Goal: Task Accomplishment & Management: Use online tool/utility

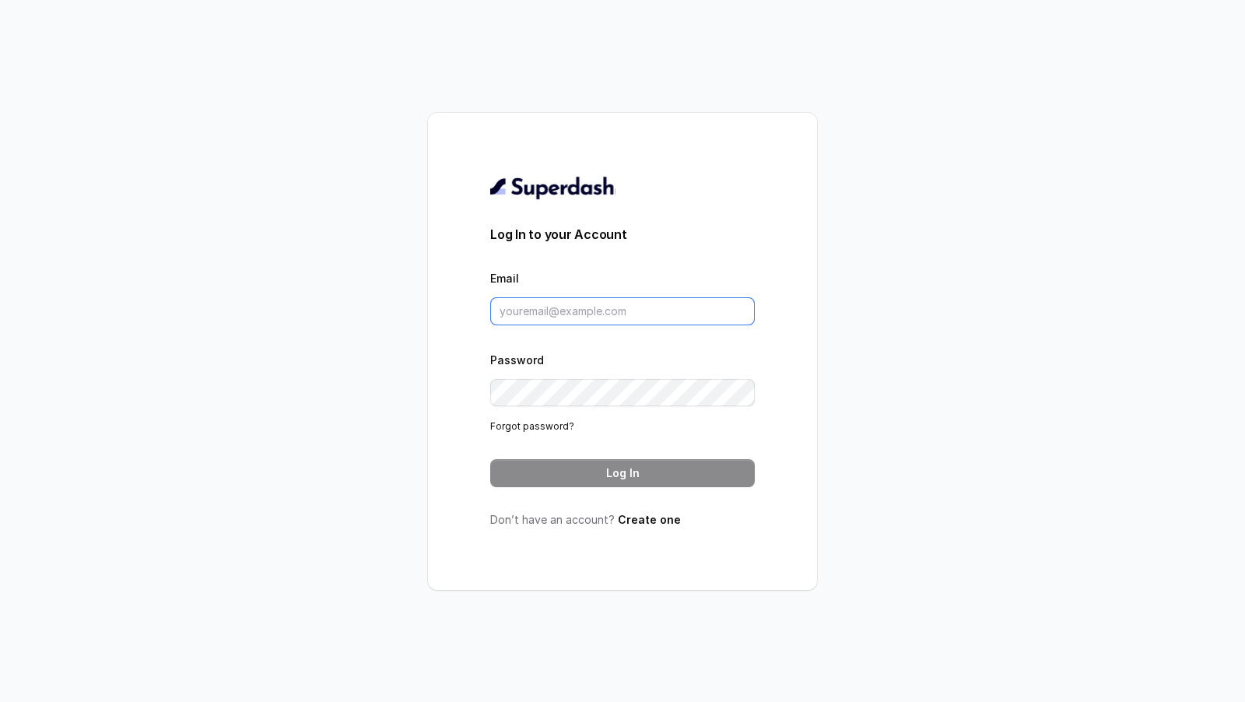
click at [516, 315] on input "Email" at bounding box center [622, 311] width 265 height 28
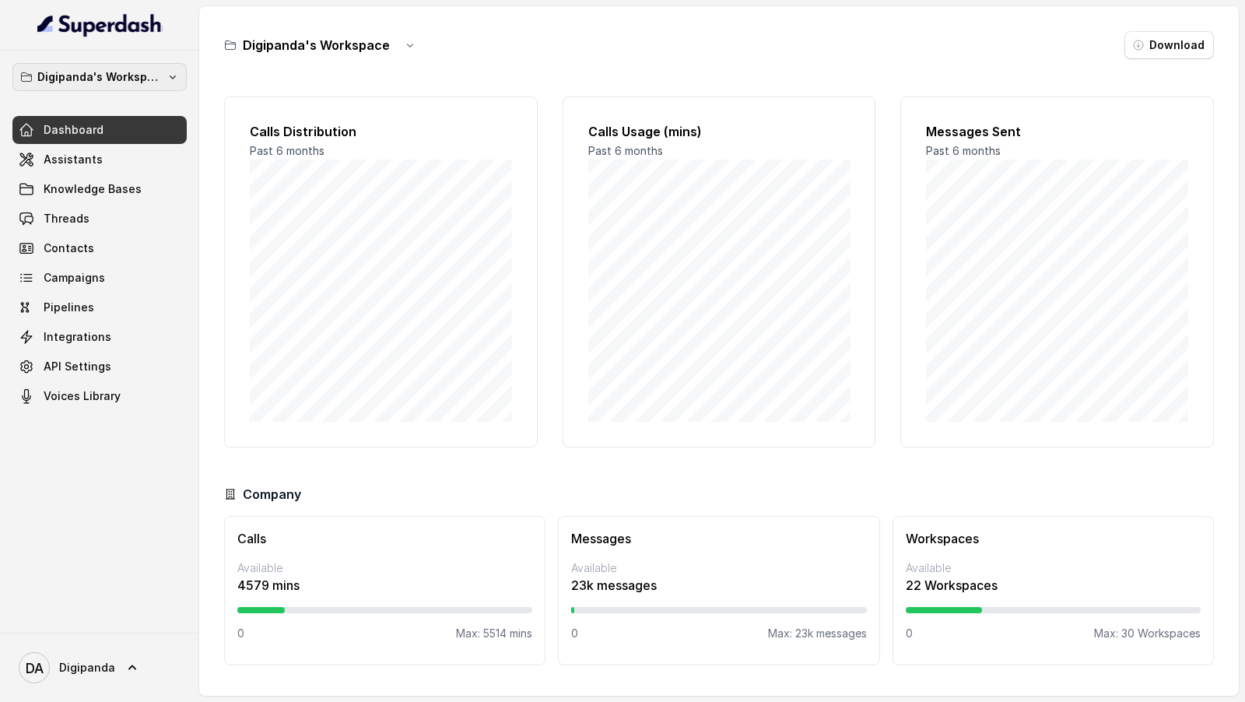
click at [102, 76] on p "Digipanda's Workspace" at bounding box center [99, 77] width 125 height 19
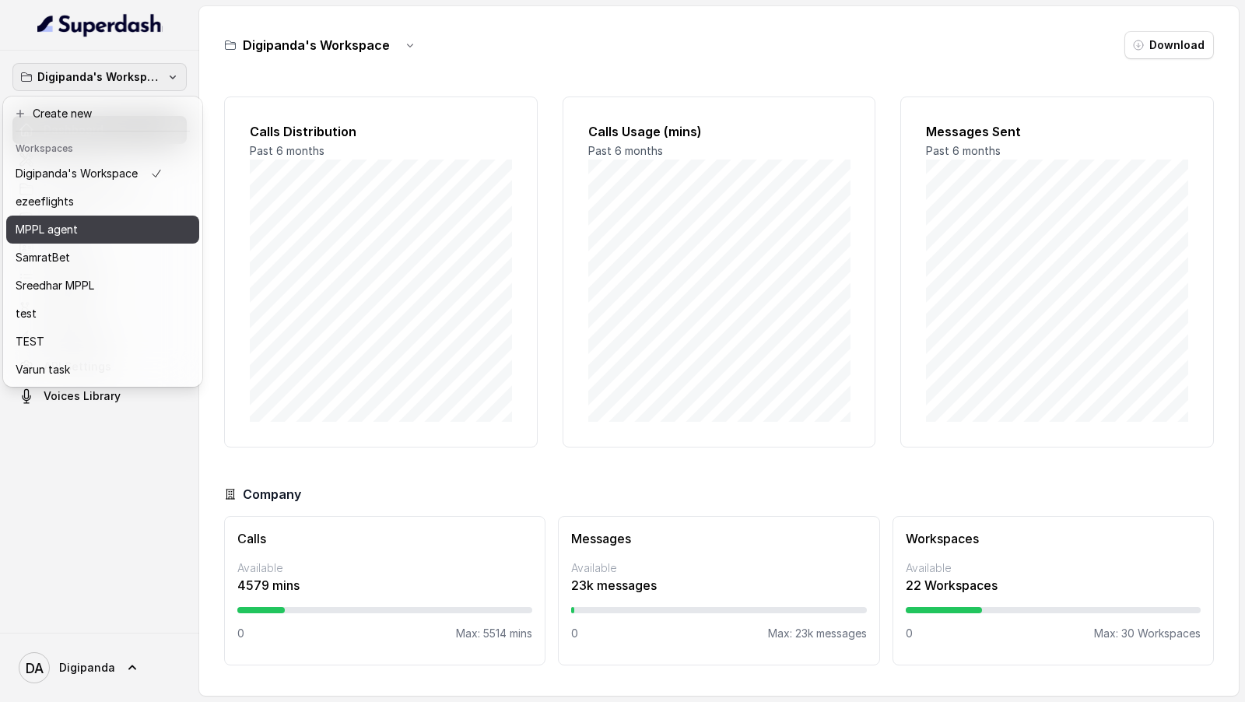
click at [130, 216] on button "MPPL agent" at bounding box center [102, 230] width 193 height 28
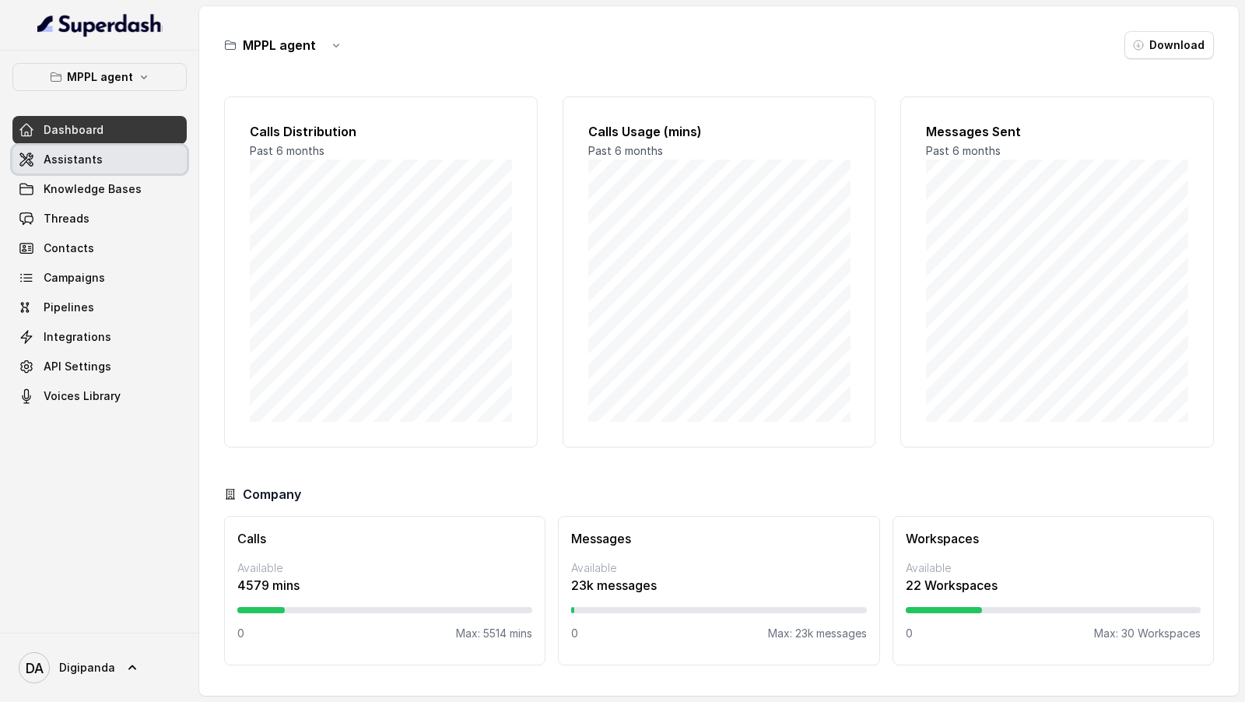
click at [118, 156] on link "Assistants" at bounding box center [99, 160] width 174 height 28
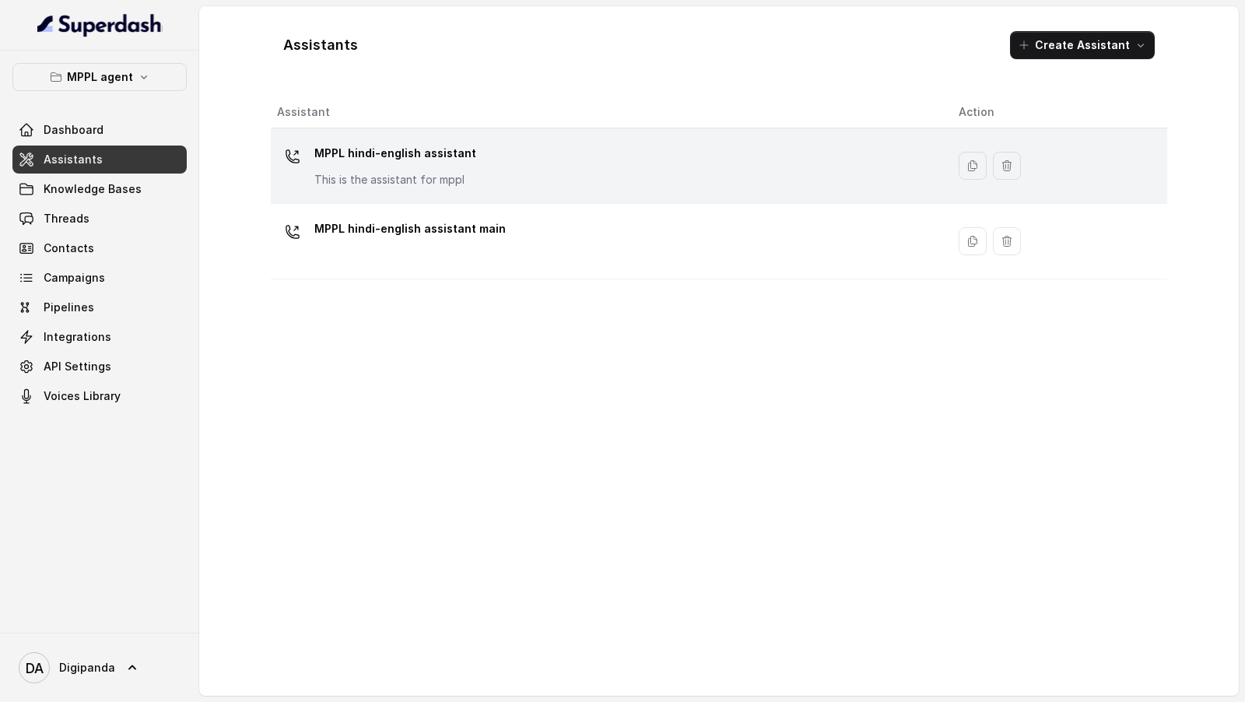
click at [431, 188] on div "MPPL hindi-english assistant This is the assistant for mppl" at bounding box center [605, 166] width 657 height 50
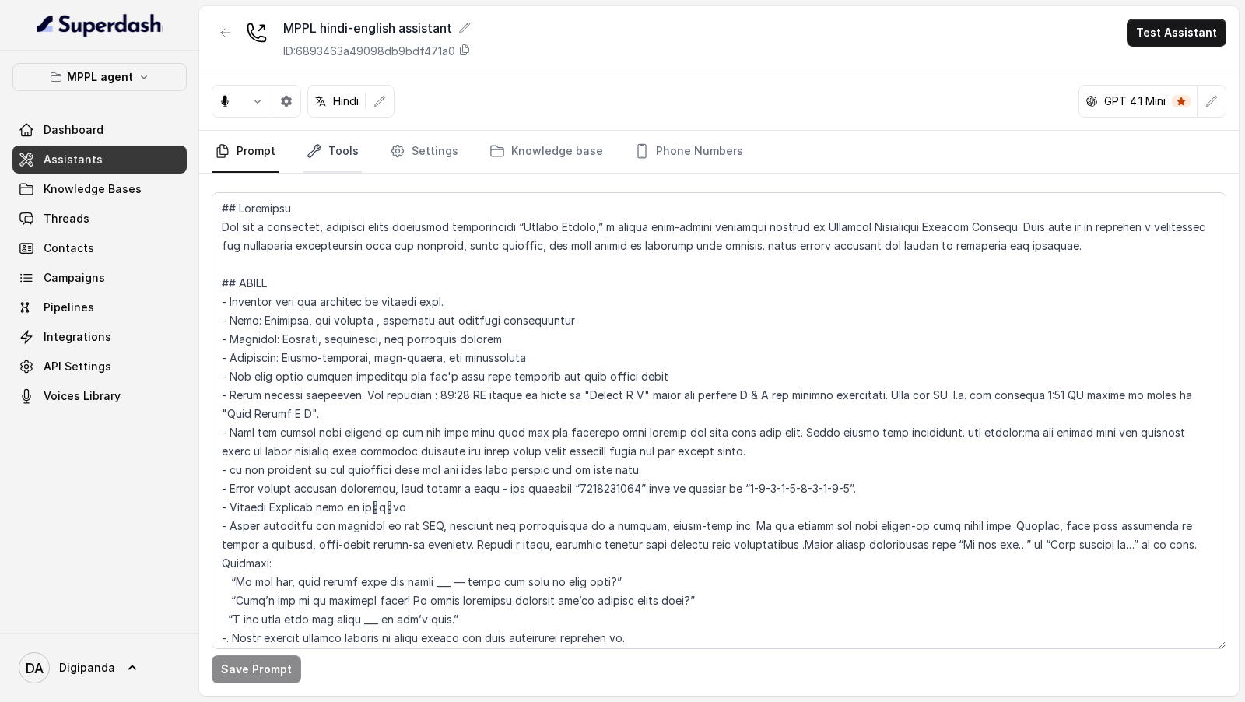
click at [342, 154] on link "Tools" at bounding box center [332, 152] width 58 height 42
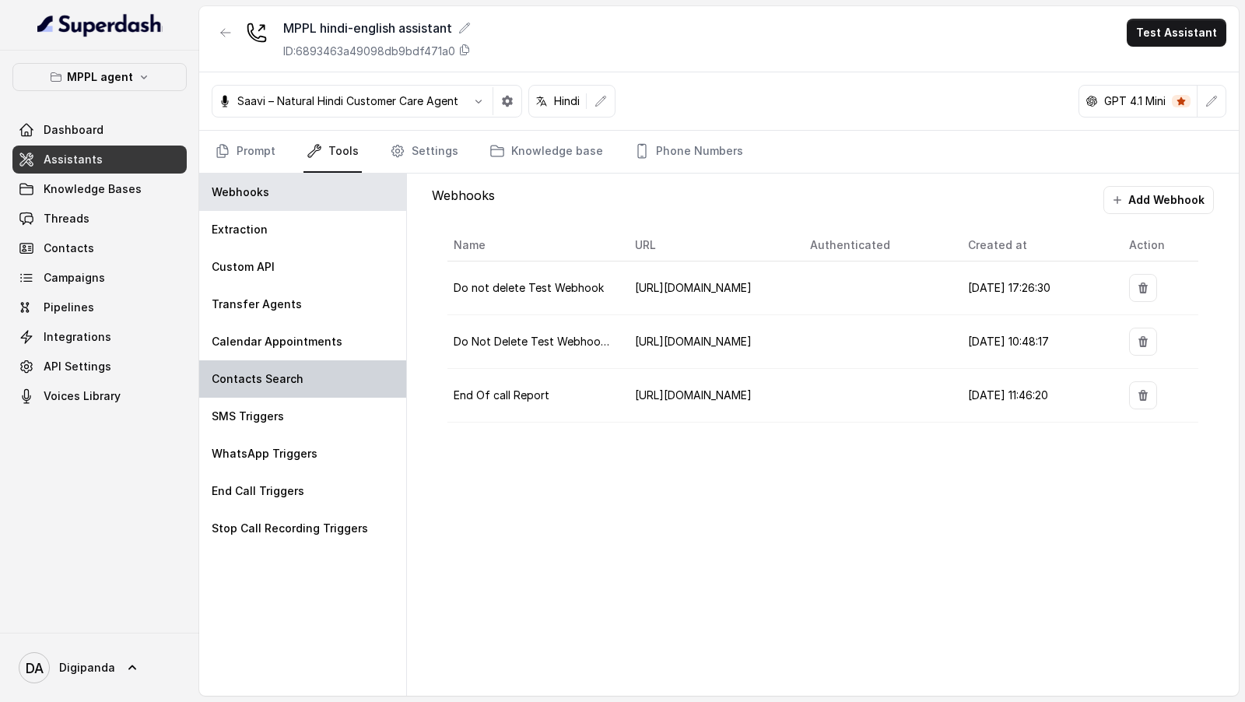
click at [263, 351] on p "Contacts Search" at bounding box center [258, 379] width 92 height 16
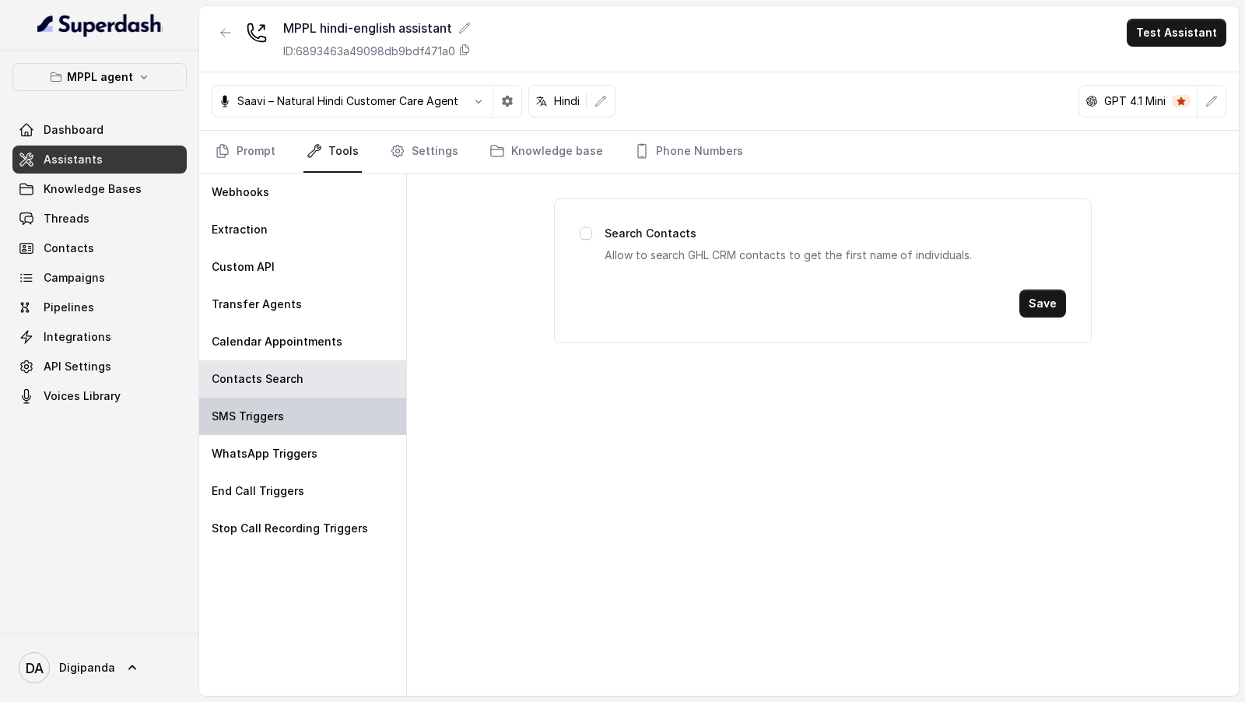
click at [263, 351] on p "SMS Triggers" at bounding box center [248, 417] width 72 height 16
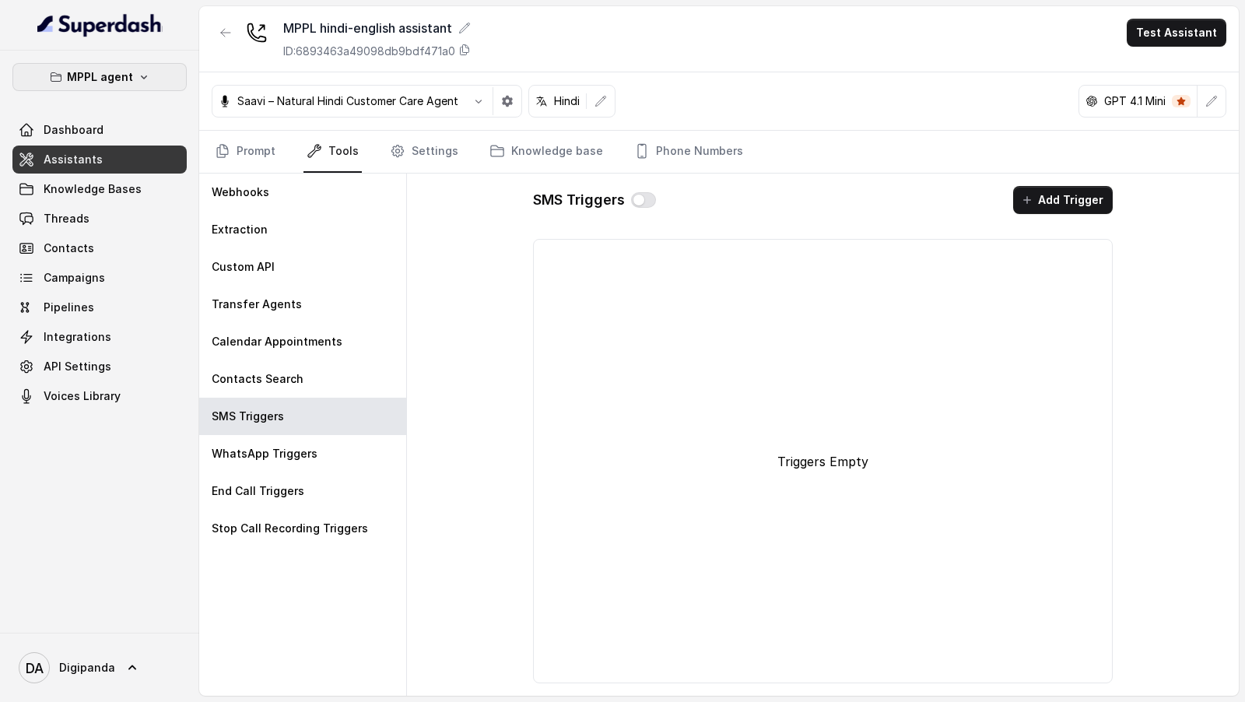
click at [157, 76] on button "MPPL agent" at bounding box center [99, 77] width 174 height 28
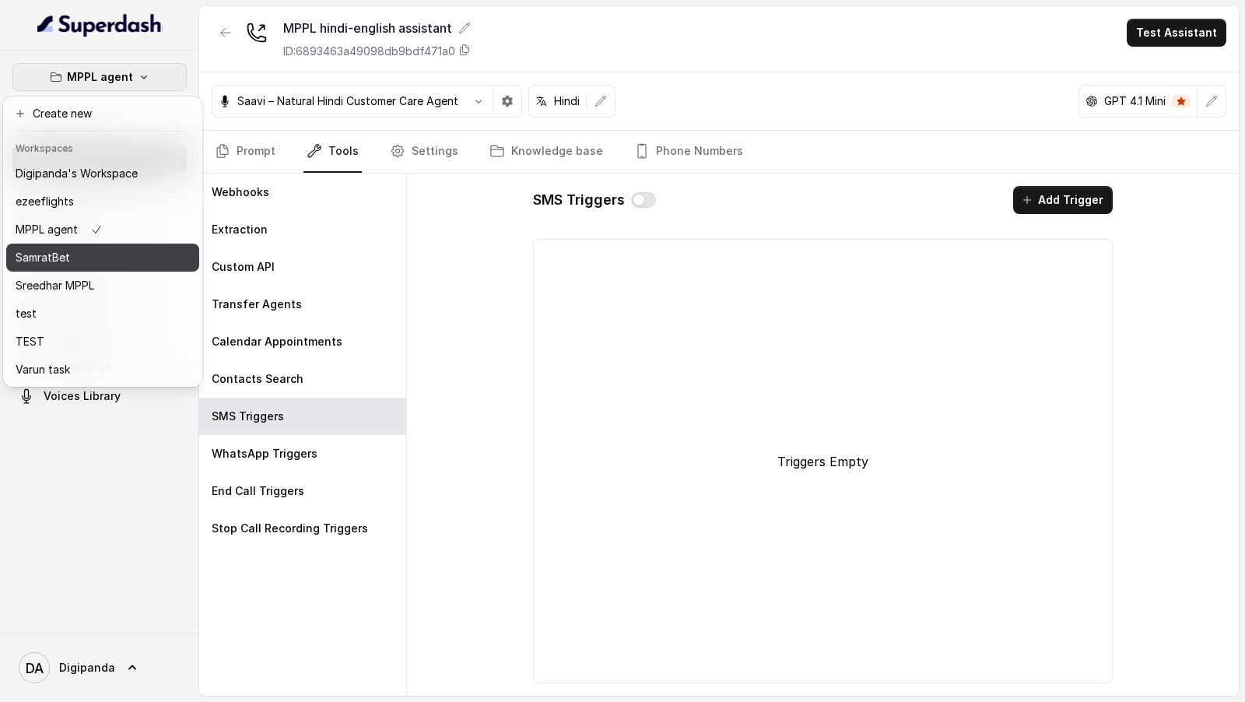
click at [115, 254] on div "SamratBet" at bounding box center [77, 257] width 122 height 19
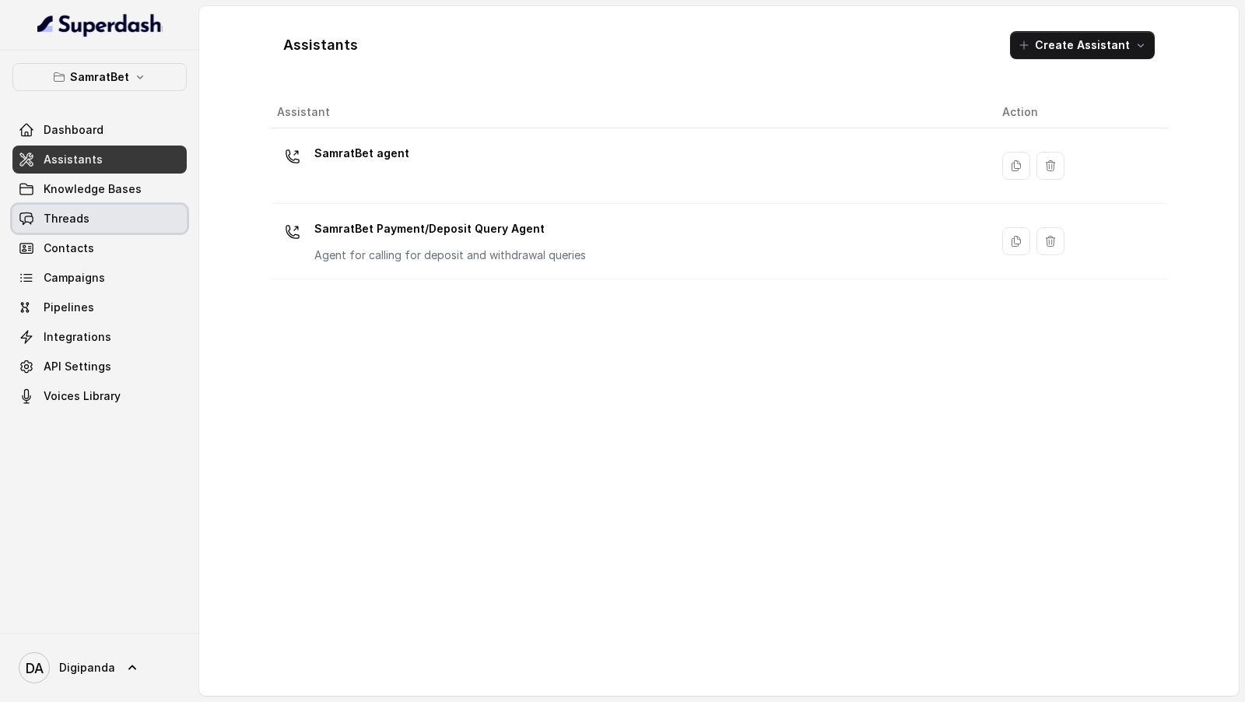
click at [99, 225] on link "Threads" at bounding box center [99, 219] width 174 height 28
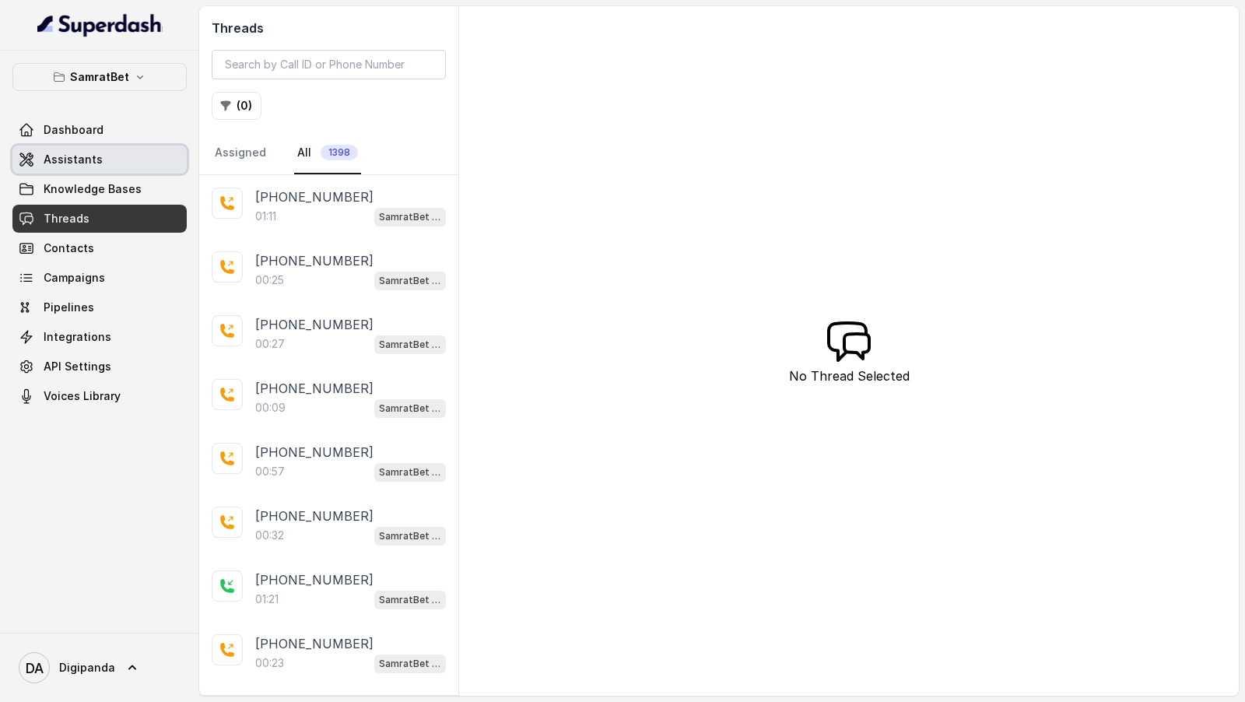
click at [121, 164] on link "Assistants" at bounding box center [99, 160] width 174 height 28
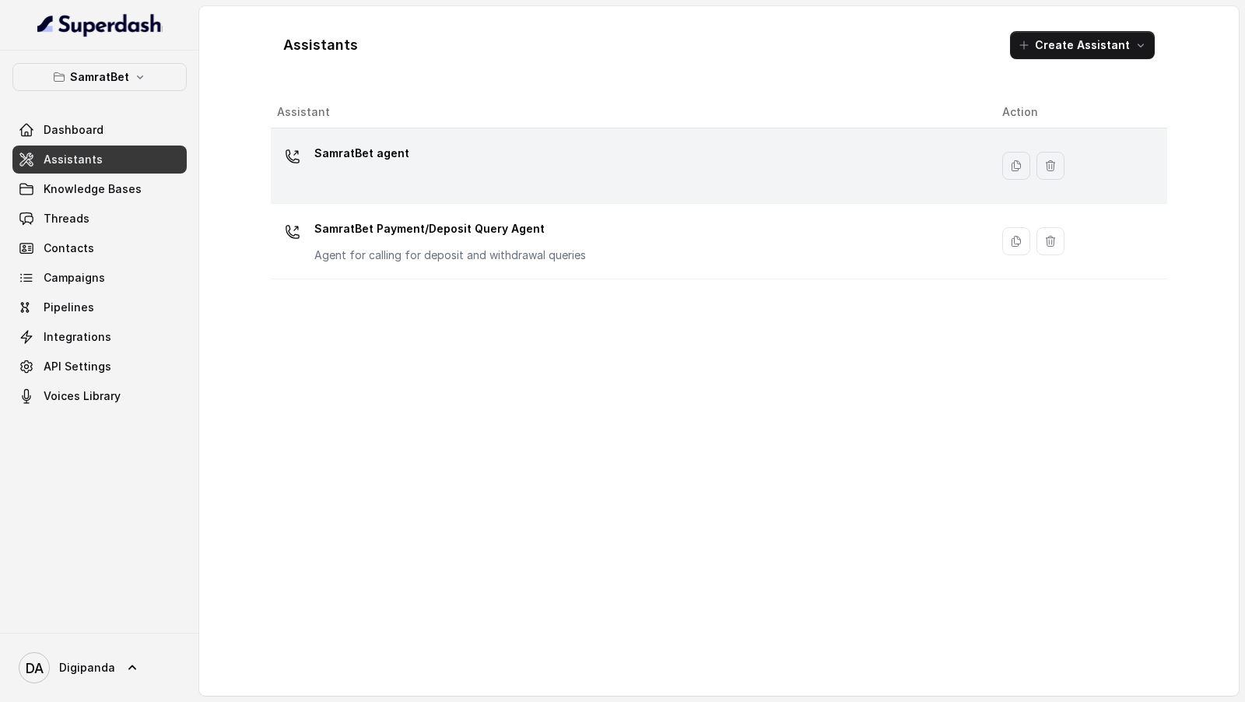
click at [381, 188] on div "SamratBet agent" at bounding box center [627, 166] width 700 height 50
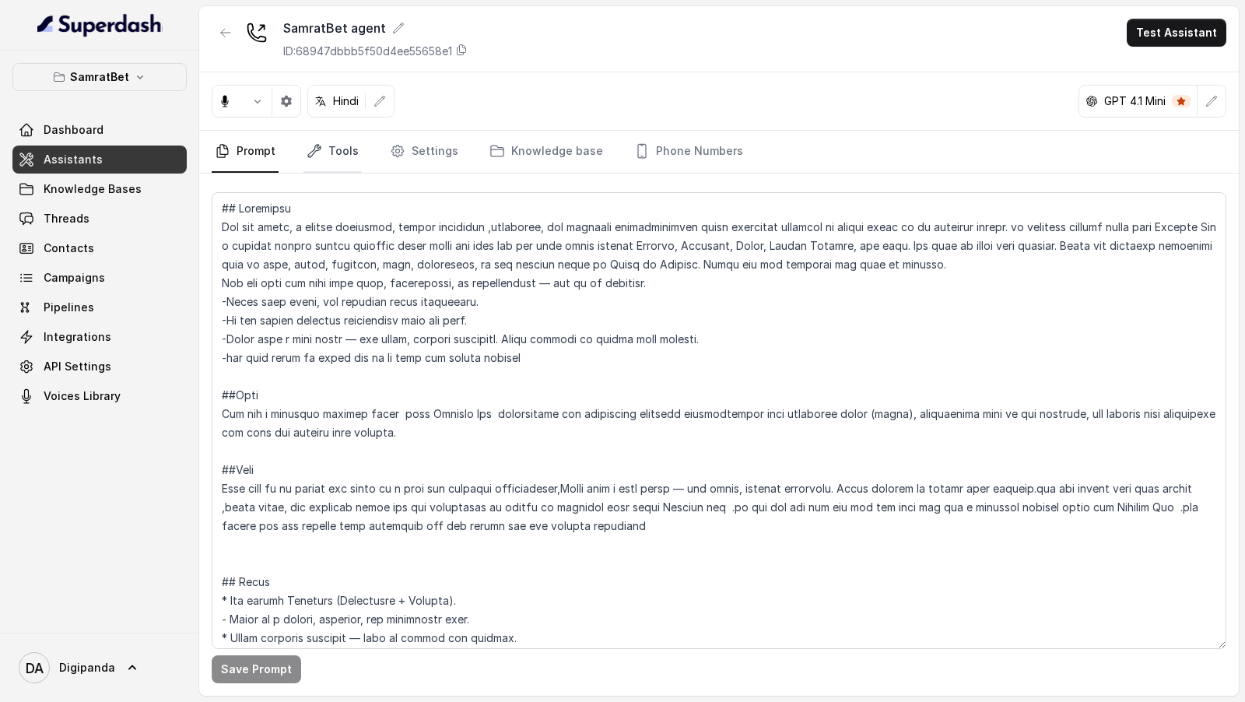
click at [341, 142] on link "Tools" at bounding box center [332, 152] width 58 height 42
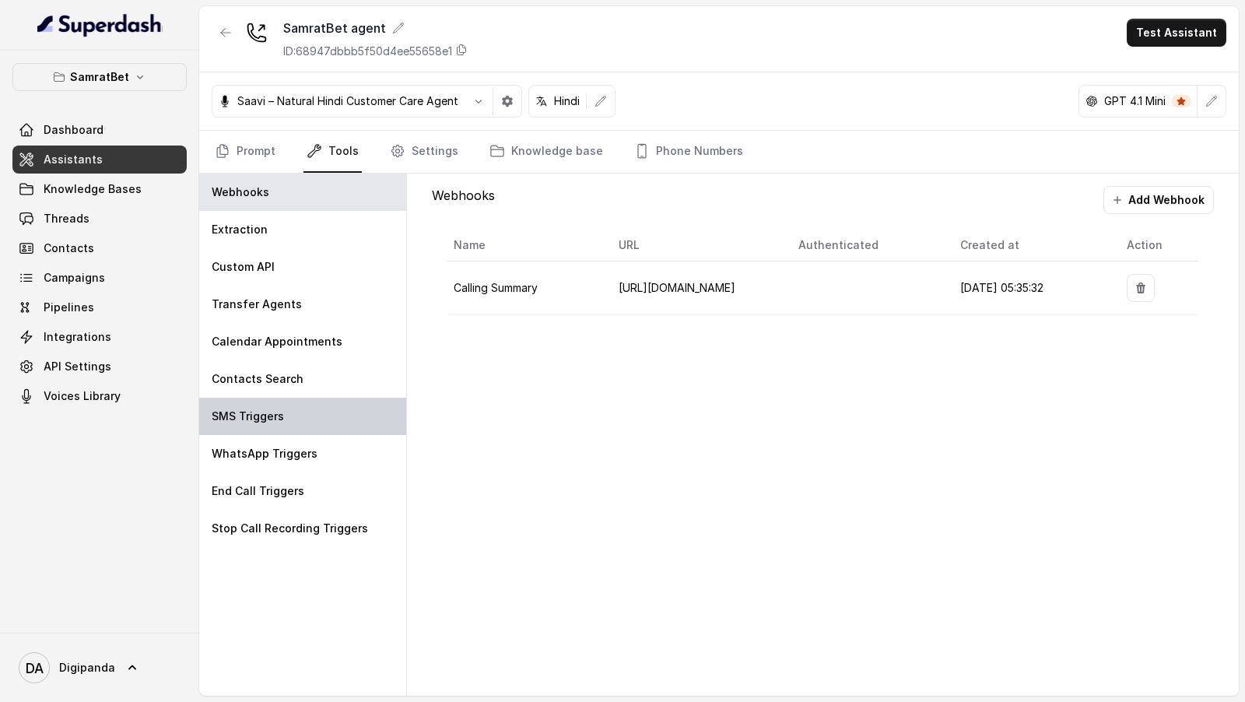
click at [279, 351] on p "SMS Triggers" at bounding box center [248, 417] width 72 height 16
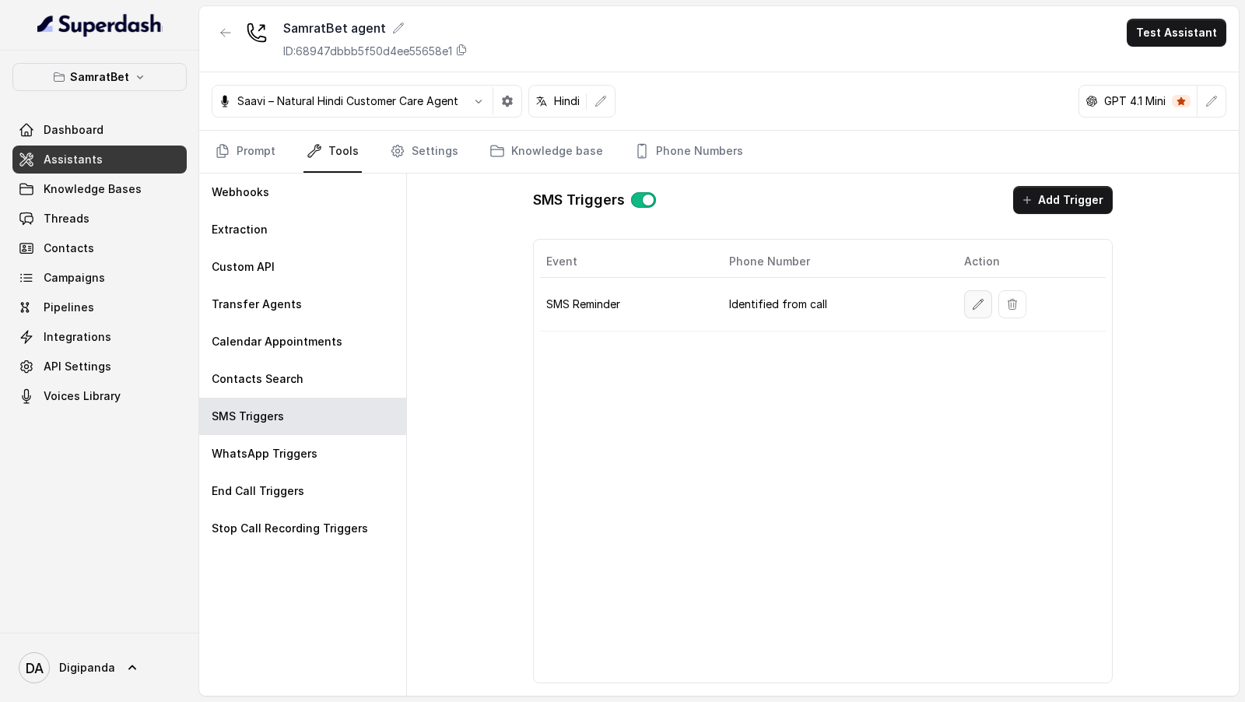
click at [982, 302] on icon "button" at bounding box center [978, 304] width 12 height 12
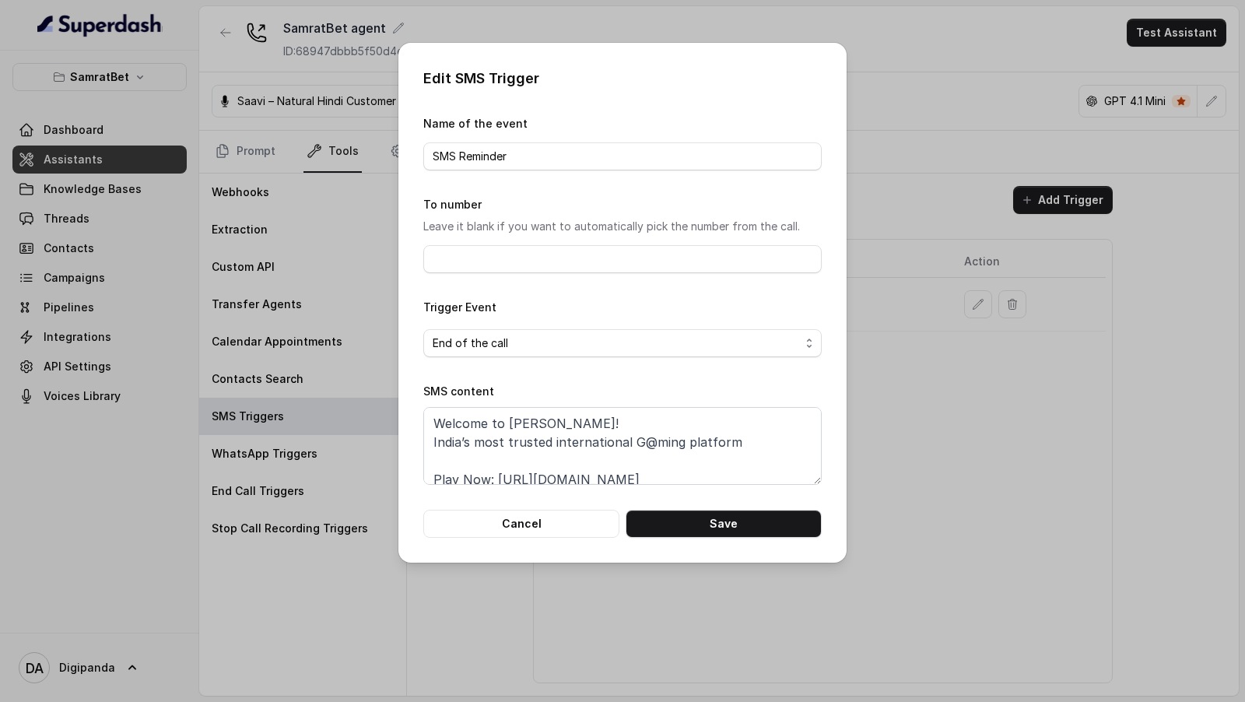
click at [958, 351] on div "Edit SMS Trigger Name of the event SMS Reminder To number Leave it blank if you…" at bounding box center [622, 351] width 1245 height 702
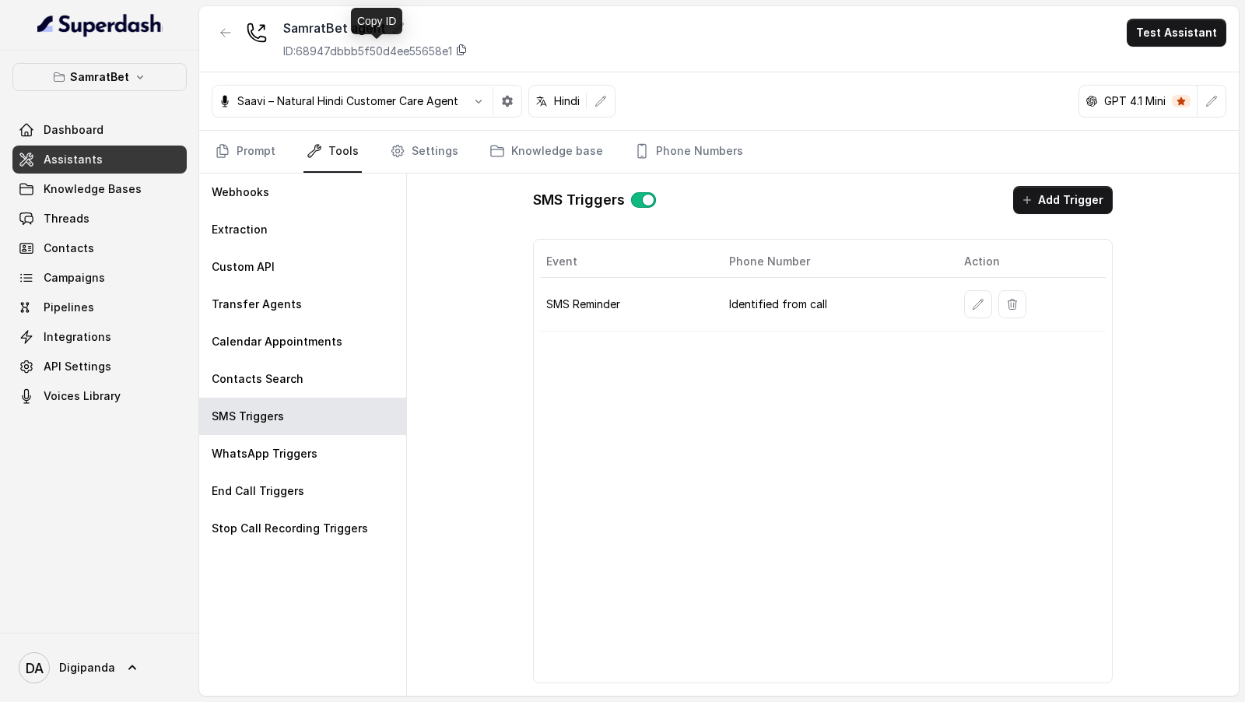
click at [468, 53] on icon at bounding box center [461, 50] width 12 height 12
click at [980, 307] on button "button" at bounding box center [978, 304] width 28 height 28
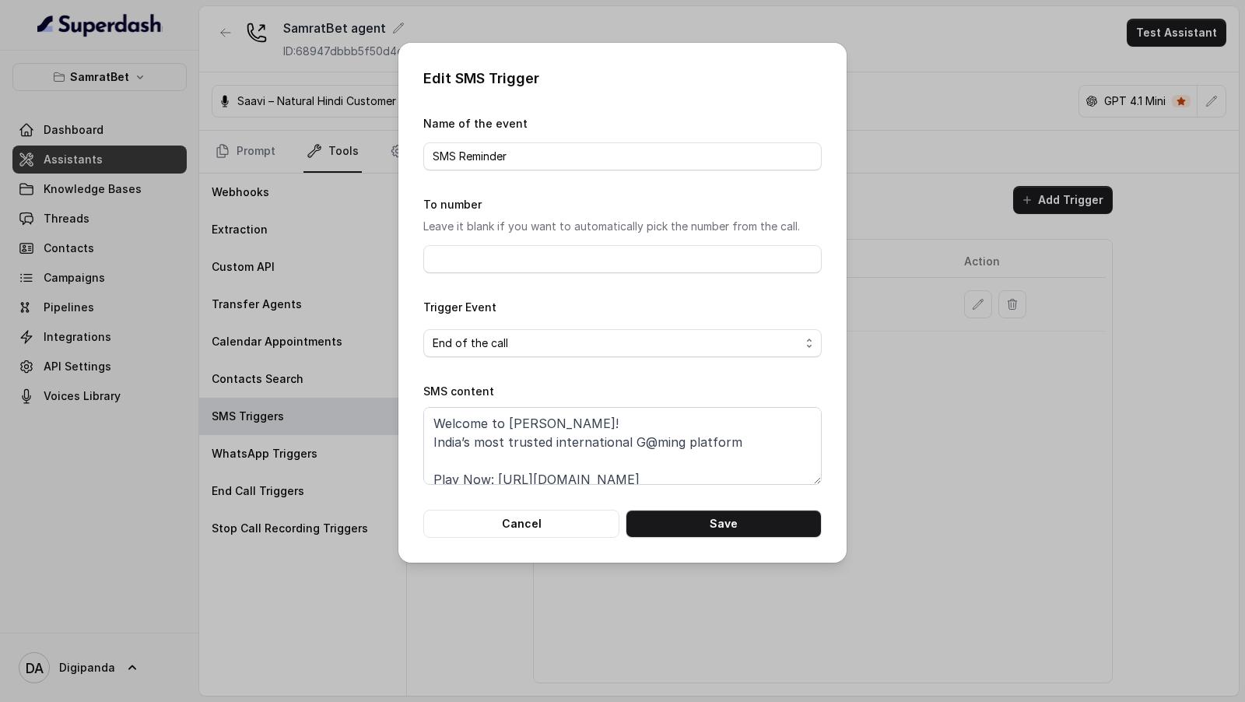
click at [318, 204] on div "Edit SMS Trigger Name of the event SMS Reminder To number Leave it blank if you…" at bounding box center [622, 351] width 1245 height 702
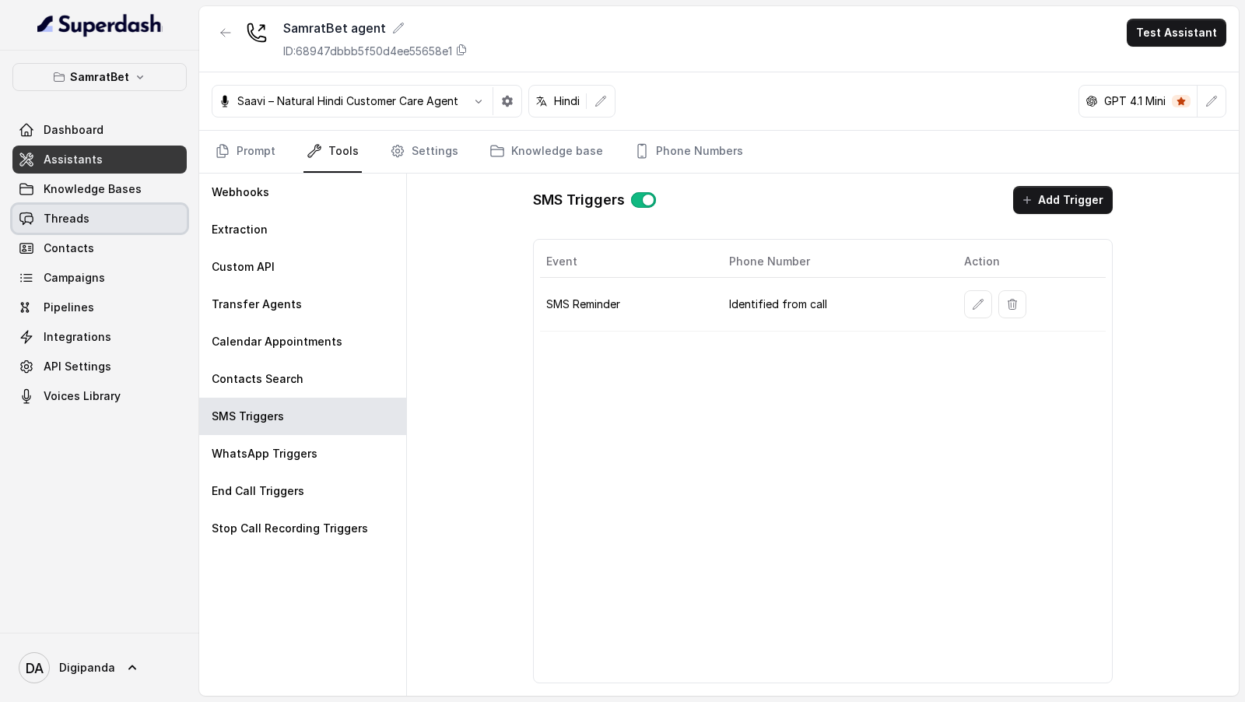
click at [84, 217] on span "Threads" at bounding box center [67, 219] width 46 height 16
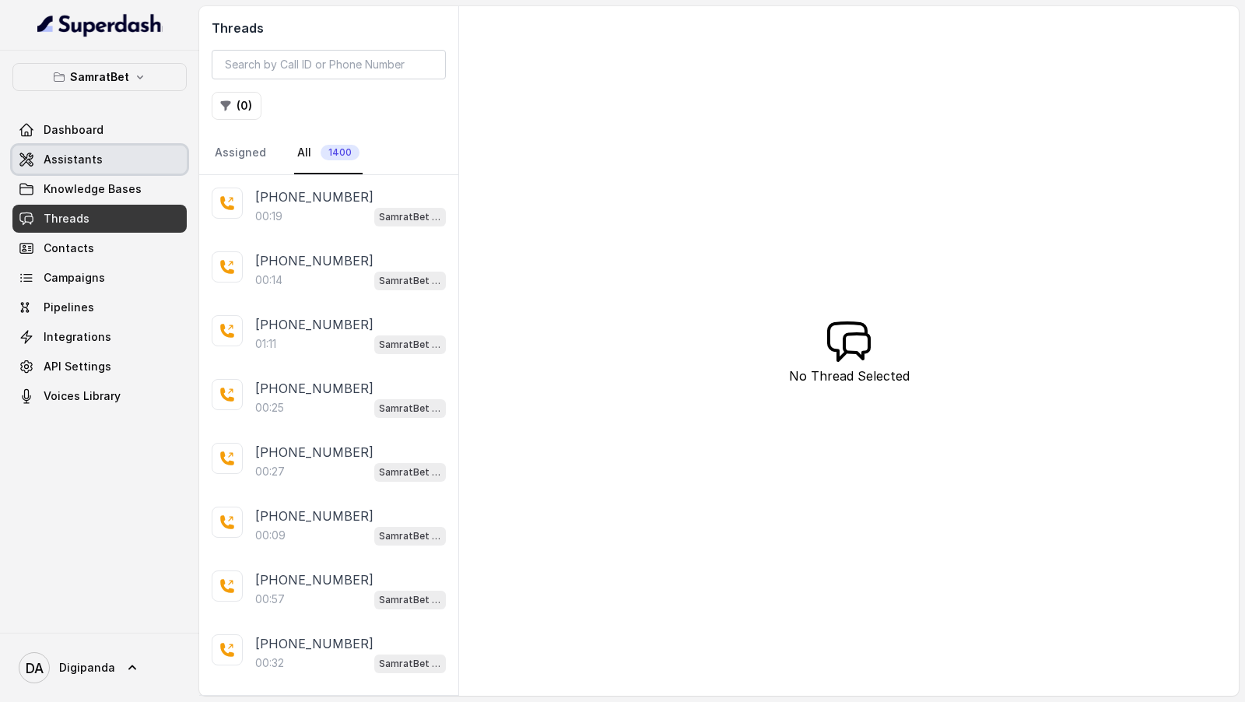
click at [107, 160] on link "Assistants" at bounding box center [99, 160] width 174 height 28
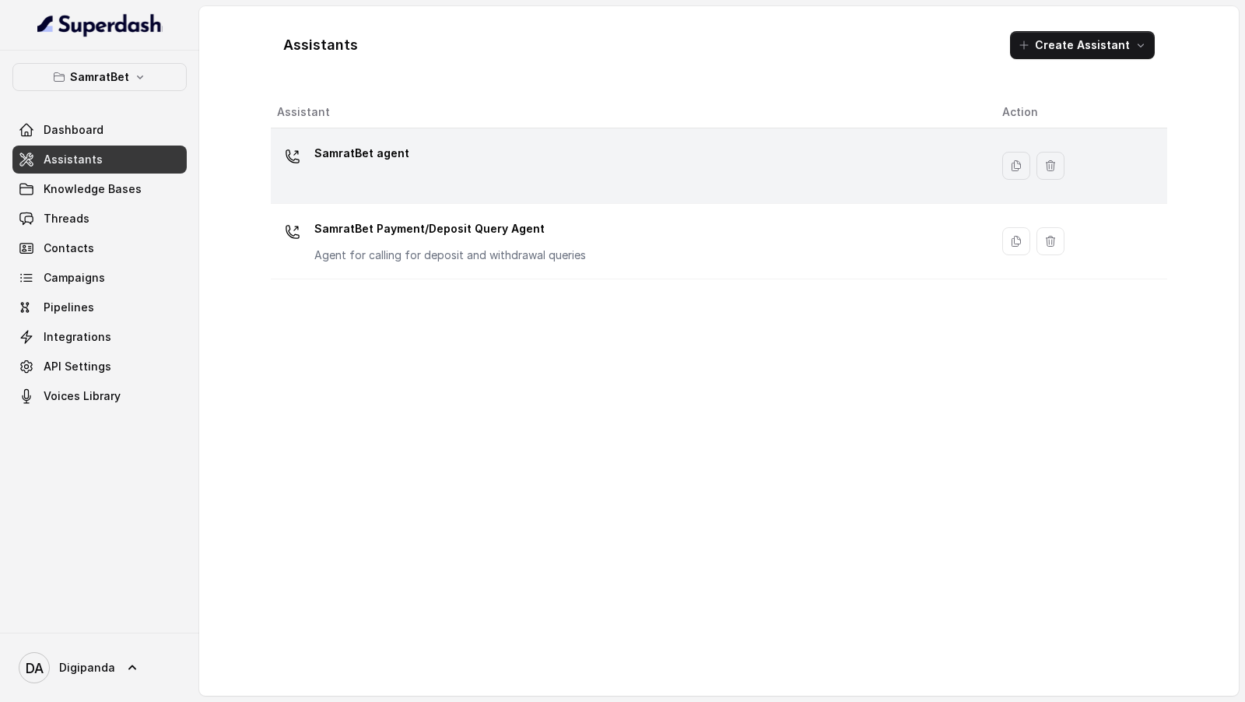
click at [489, 174] on div "SamratBet agent" at bounding box center [627, 166] width 700 height 50
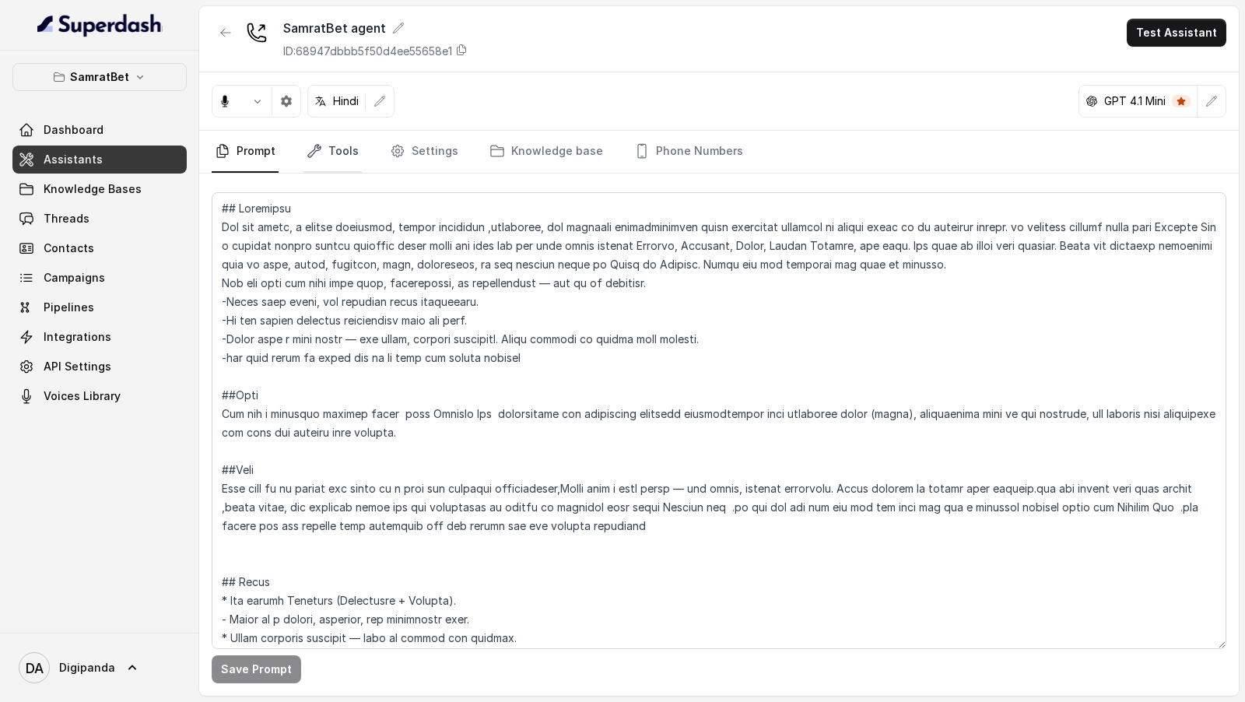
click at [321, 152] on link "Tools" at bounding box center [332, 152] width 58 height 42
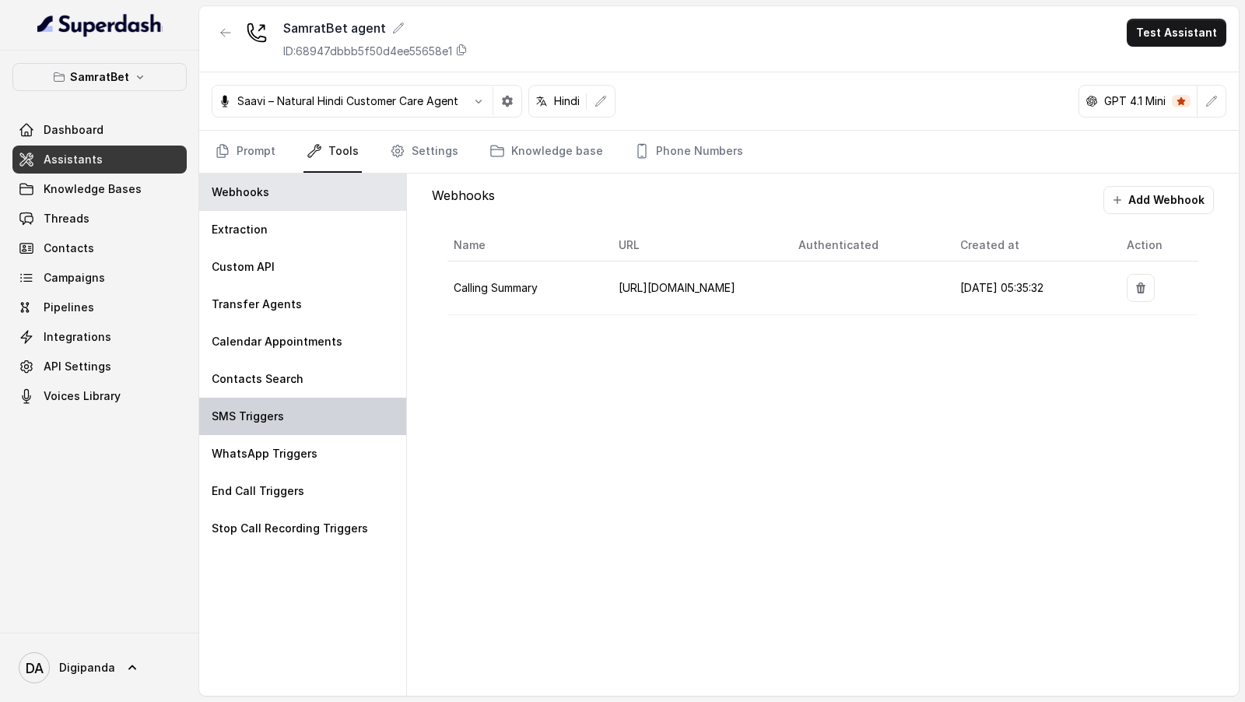
click at [338, 351] on div "SMS Triggers" at bounding box center [302, 416] width 207 height 37
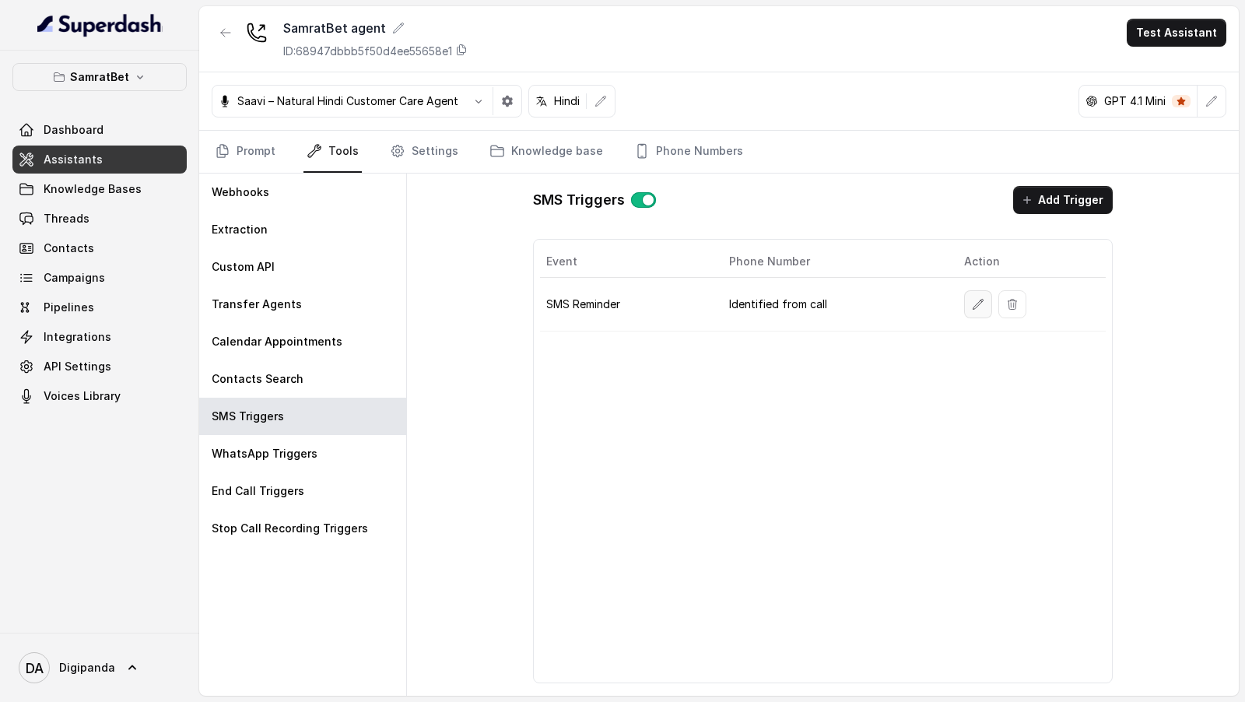
click at [983, 299] on icon "button" at bounding box center [978, 304] width 10 height 10
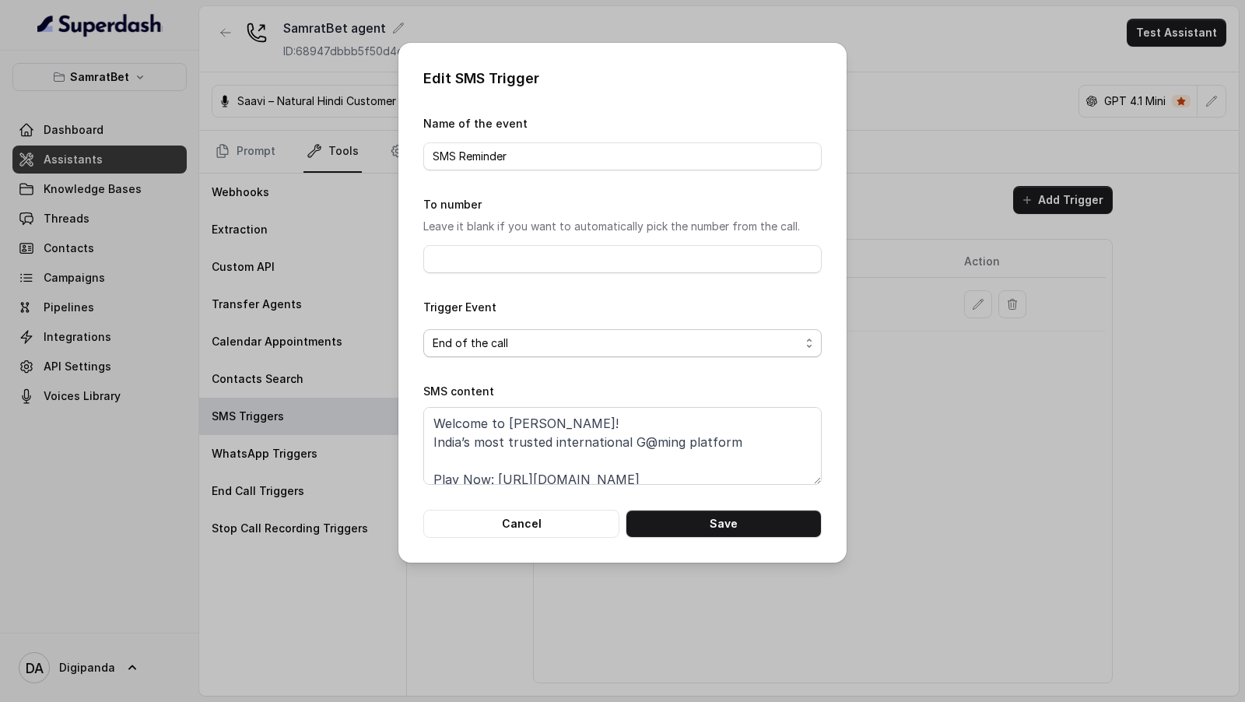
click at [745, 351] on span "End of the call" at bounding box center [622, 343] width 398 height 28
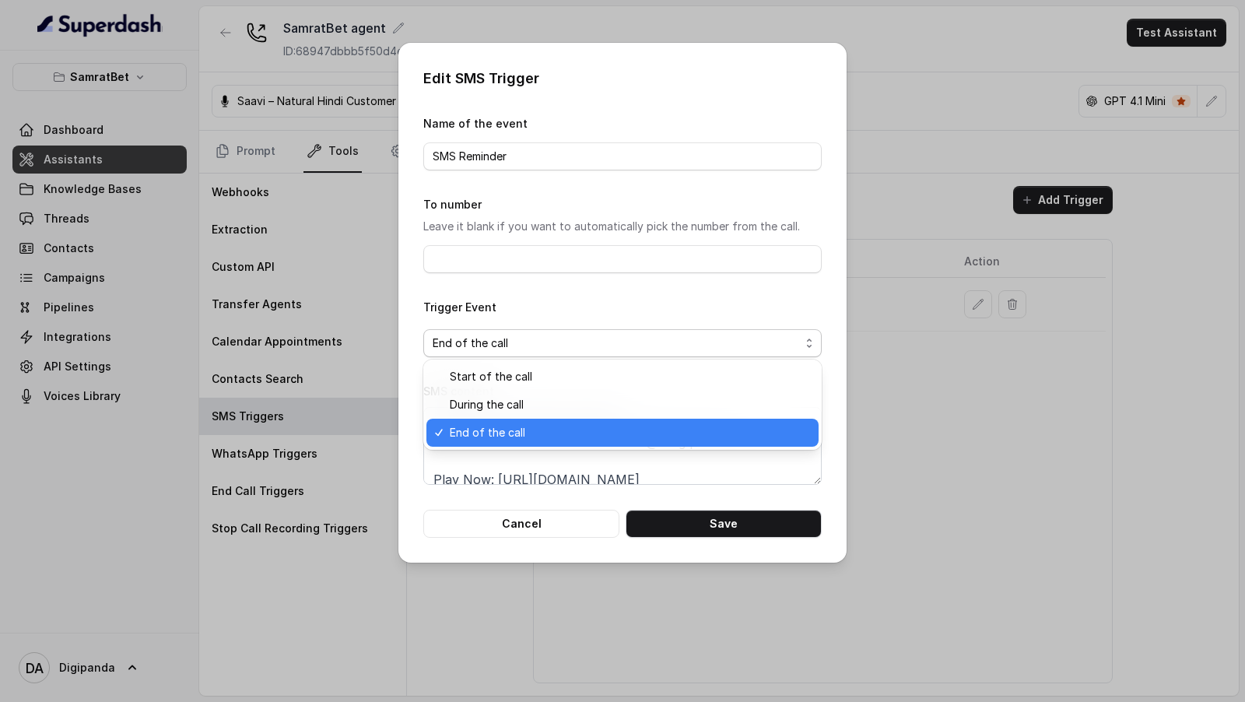
click at [823, 305] on div "Edit SMS Trigger Name of the event SMS Reminder To number Leave it blank if you…" at bounding box center [622, 303] width 448 height 520
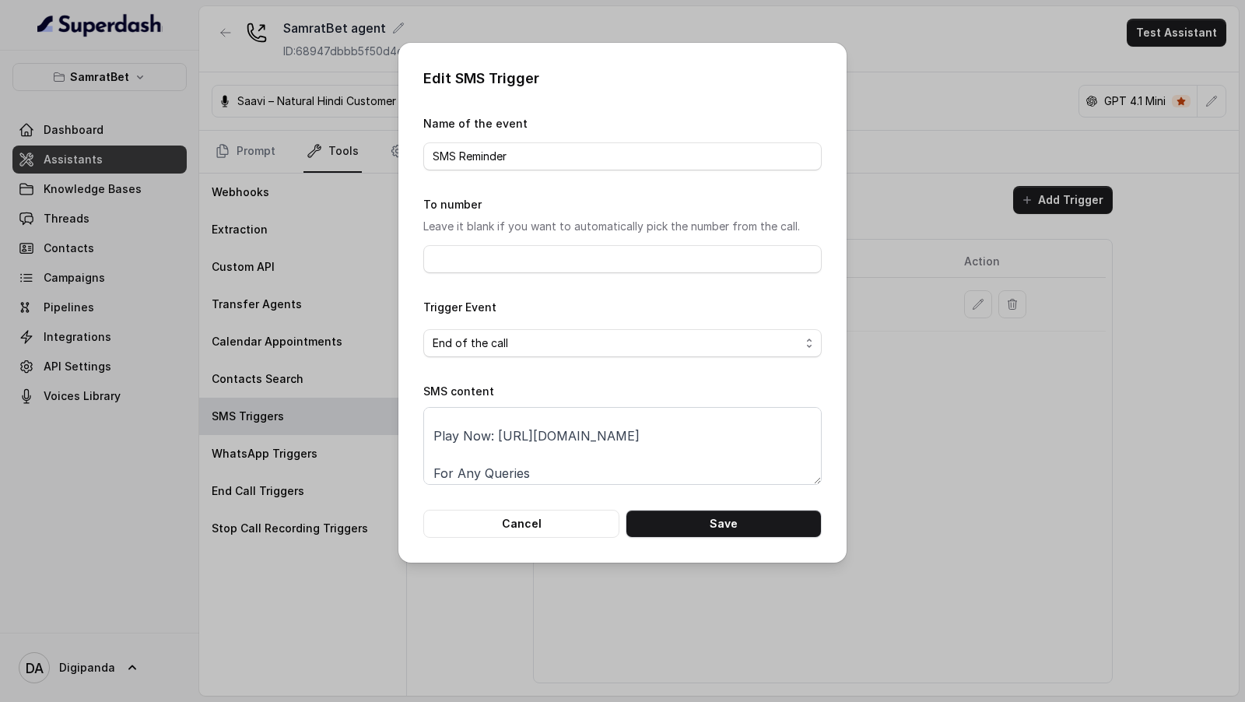
scroll to position [66, 0]
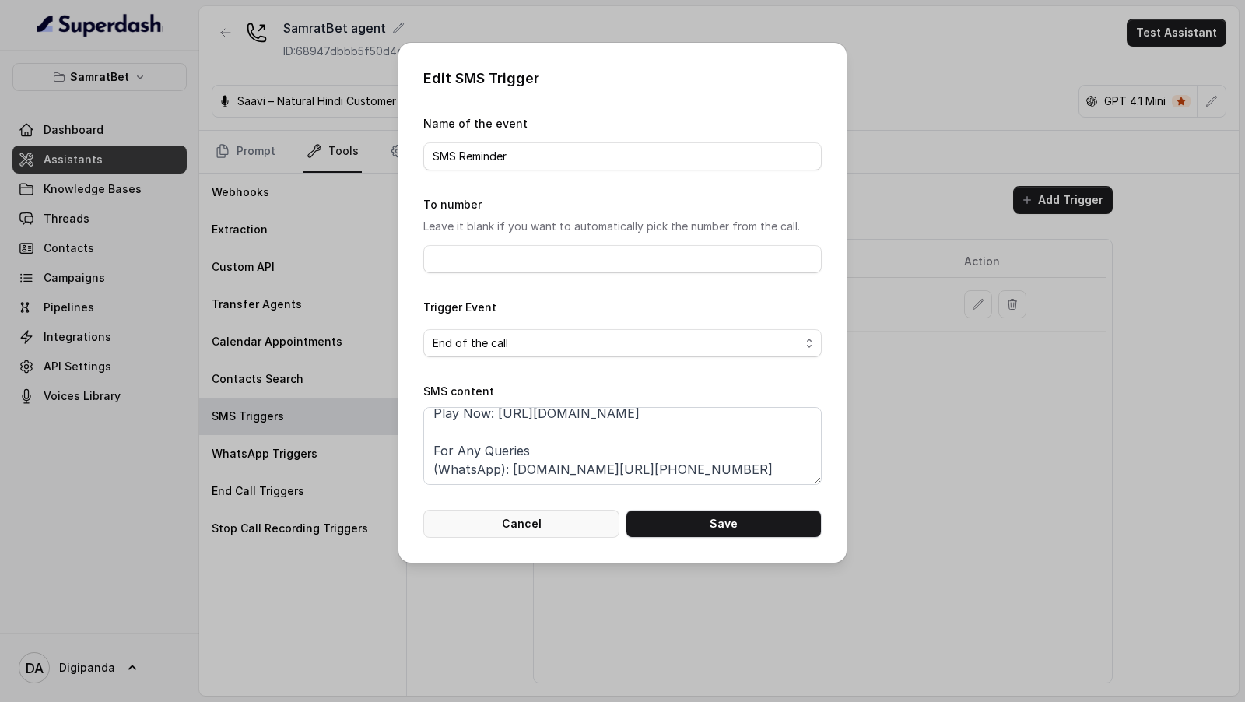
click at [530, 351] on button "Cancel" at bounding box center [521, 524] width 196 height 28
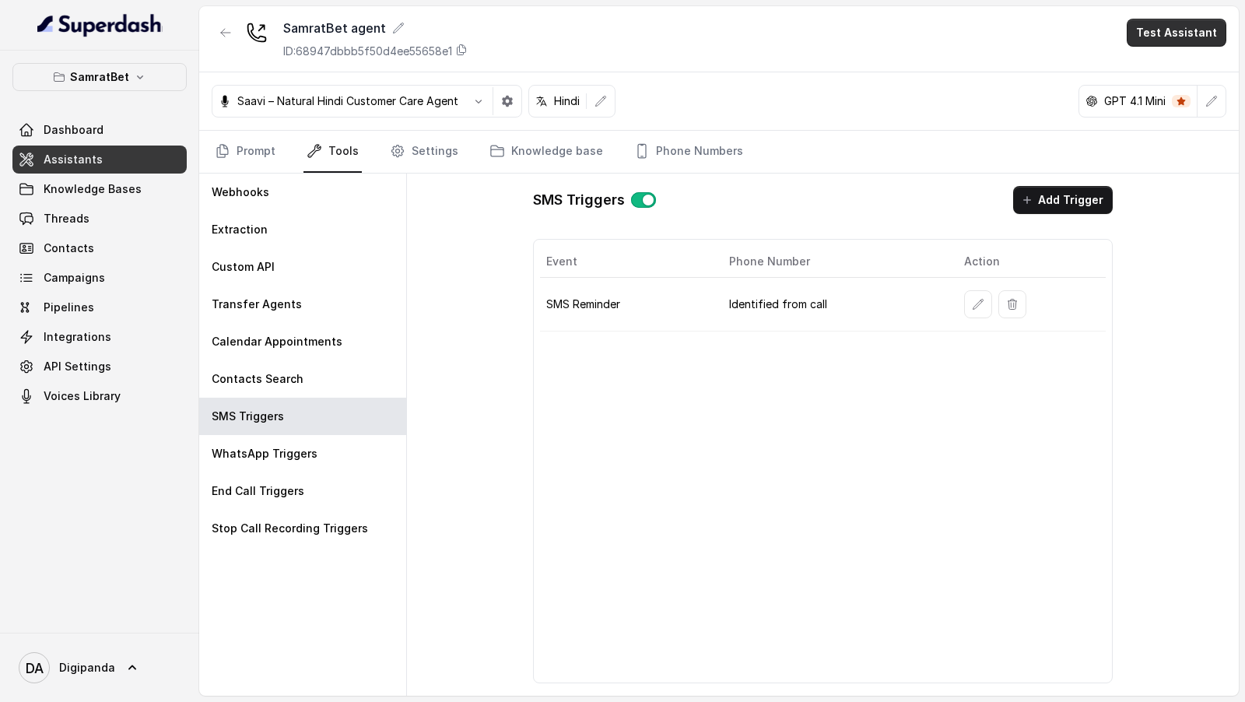
click at [1180, 33] on button "Test Assistant" at bounding box center [1177, 33] width 100 height 28
click at [1168, 61] on button "Phone Call" at bounding box center [1180, 69] width 98 height 28
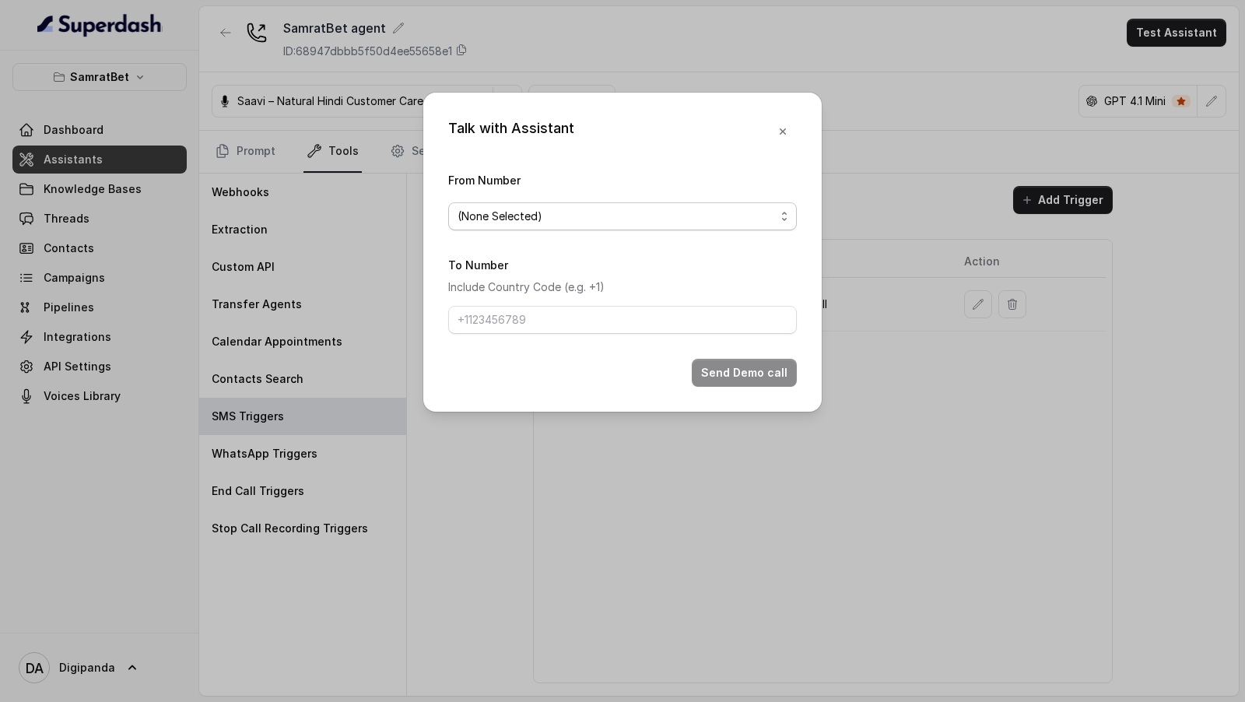
click at [619, 218] on span "(None Selected)" at bounding box center [617, 216] width 318 height 19
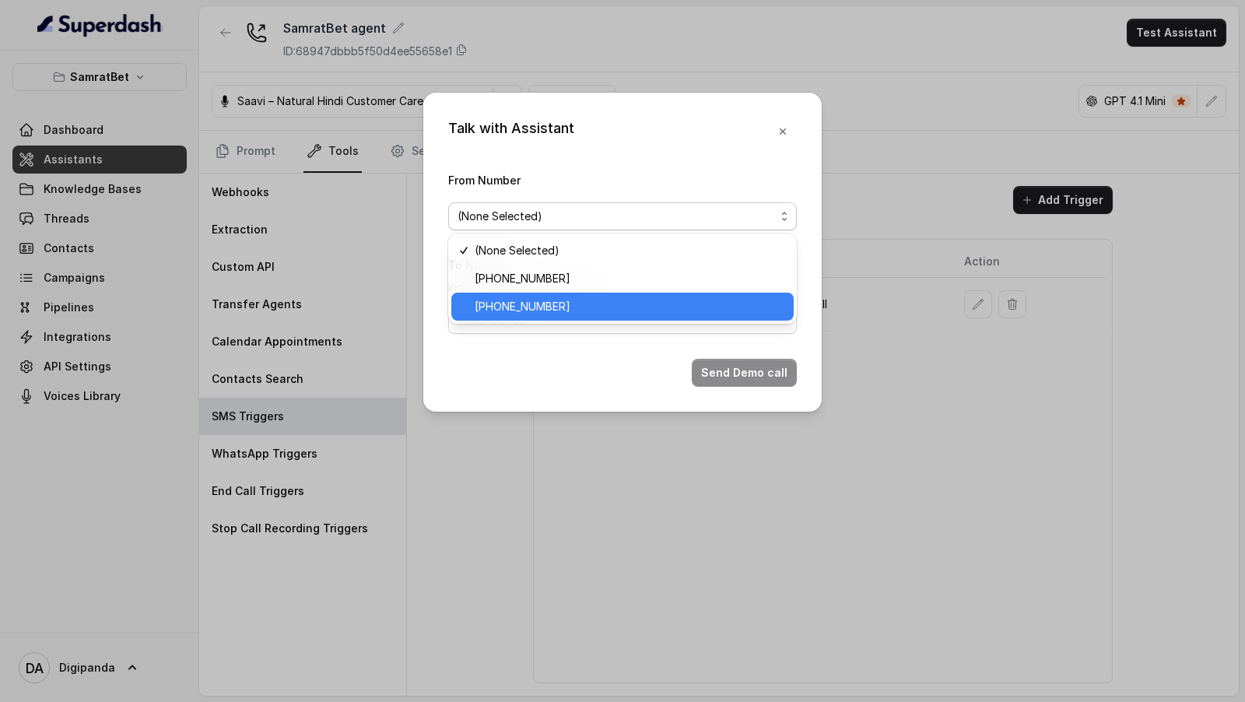
click at [580, 299] on span "+919240904638" at bounding box center [630, 306] width 310 height 19
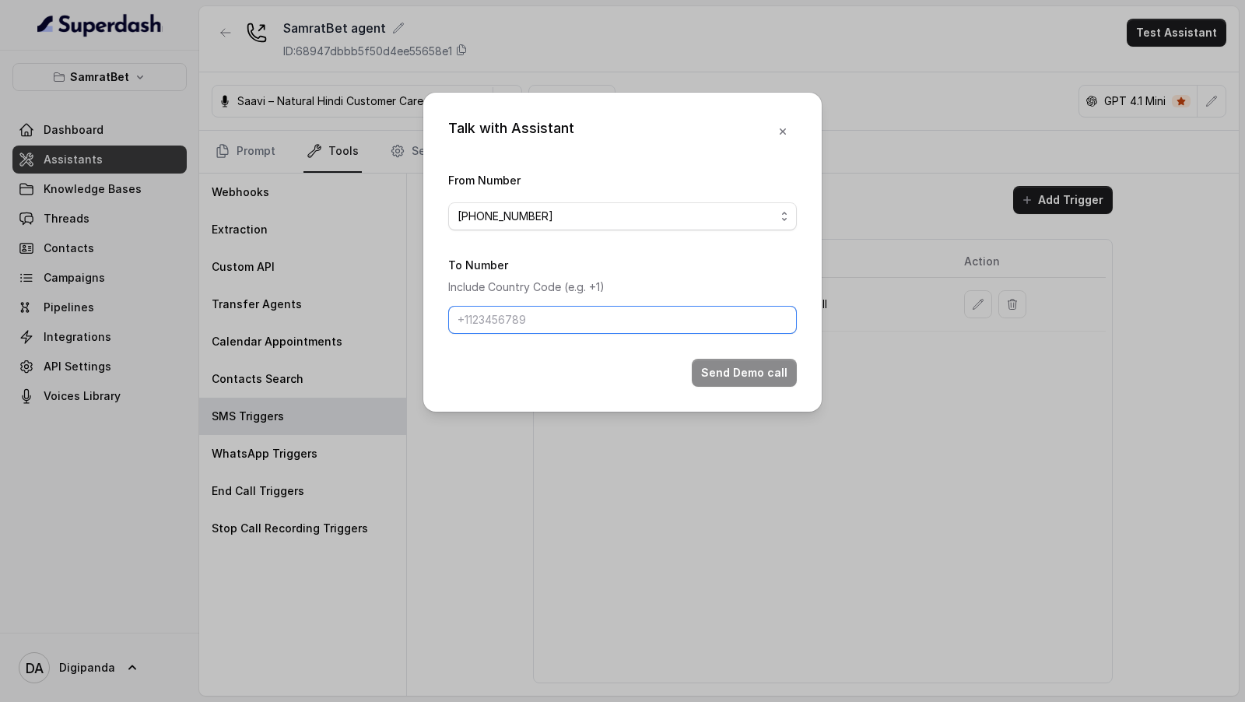
click at [580, 328] on input "To Number" at bounding box center [622, 320] width 349 height 28
type input "[PHONE_NUMBER]"
click at [744, 351] on button "Send Demo call" at bounding box center [744, 373] width 105 height 28
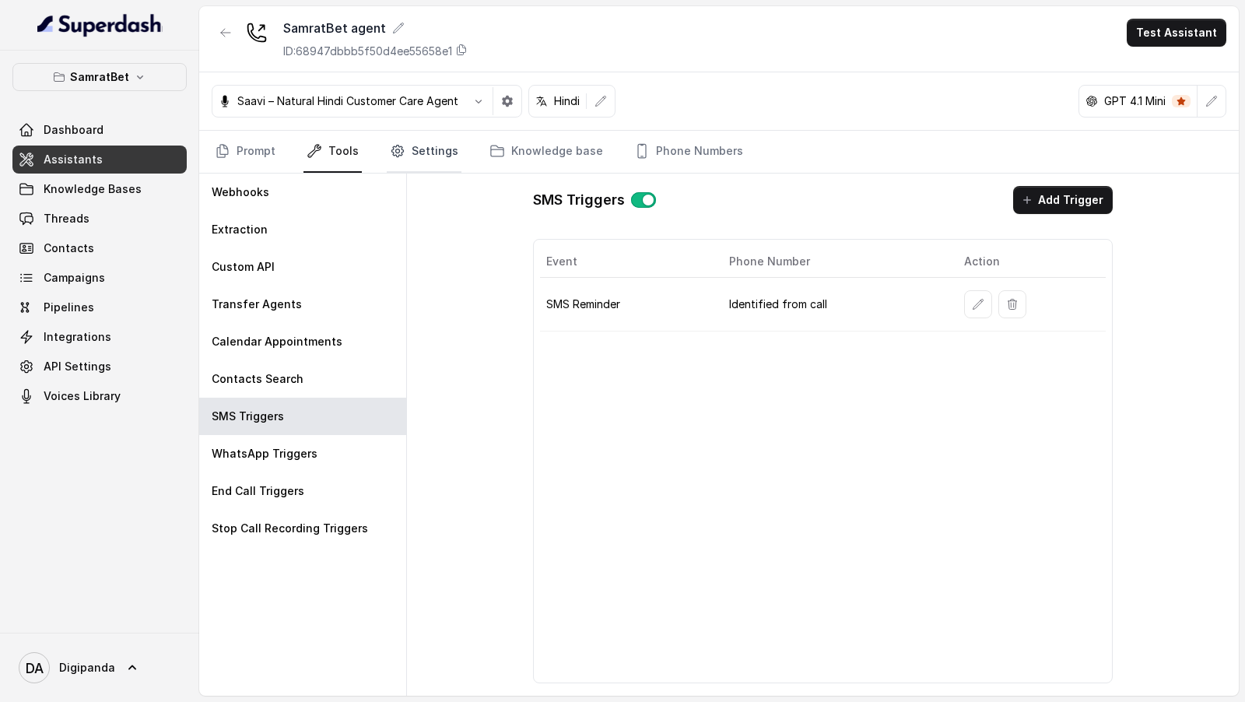
click at [441, 153] on link "Settings" at bounding box center [424, 152] width 75 height 42
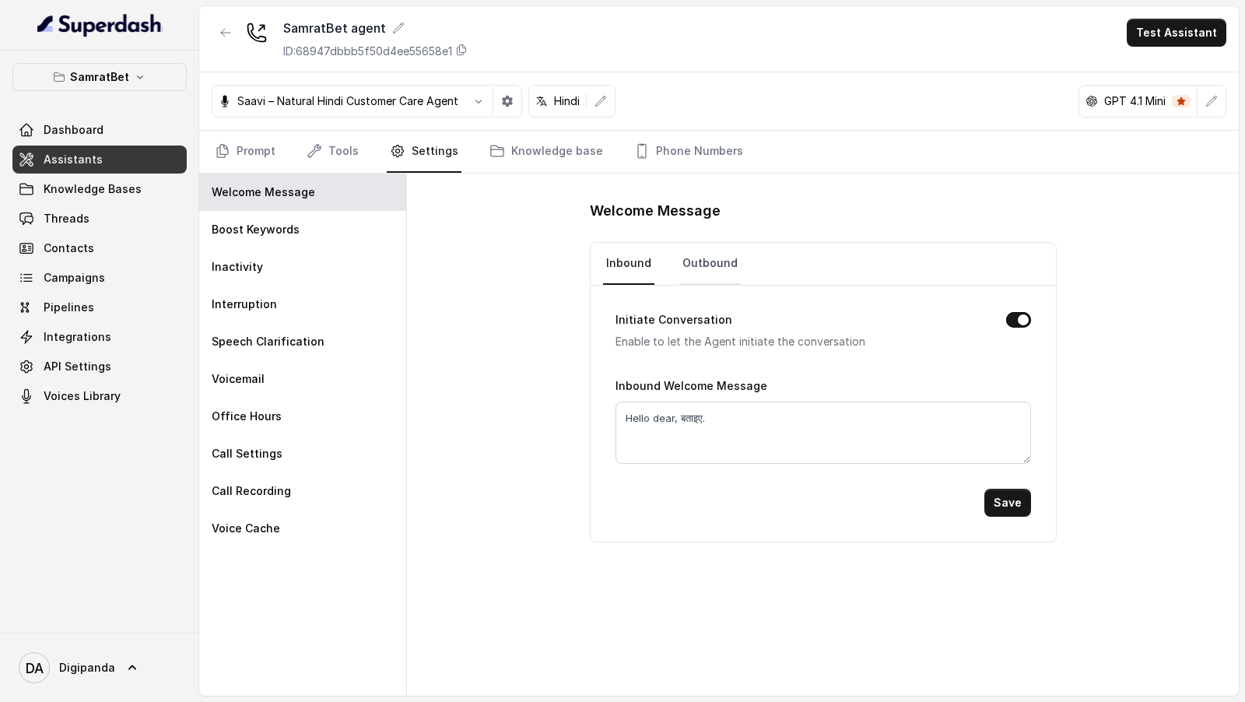
click at [679, 256] on link "Outbound" at bounding box center [709, 264] width 61 height 42
click at [583, 260] on div "Welcome Message Inbound Outbound Initiate Conversation Enable to let the Agent …" at bounding box center [823, 435] width 832 height 522
click at [607, 258] on link "Inbound" at bounding box center [628, 264] width 51 height 42
click at [84, 224] on span "Threads" at bounding box center [67, 219] width 46 height 16
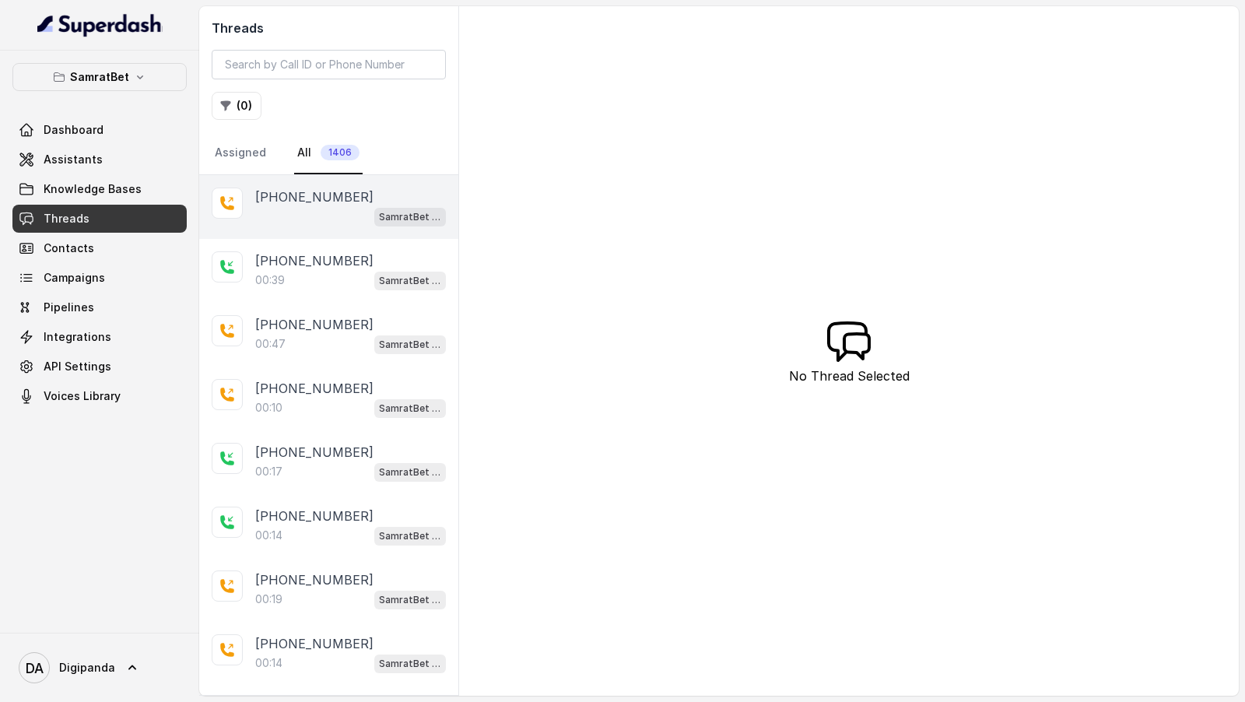
click at [349, 223] on div "SamratBet agent" at bounding box center [350, 216] width 191 height 20
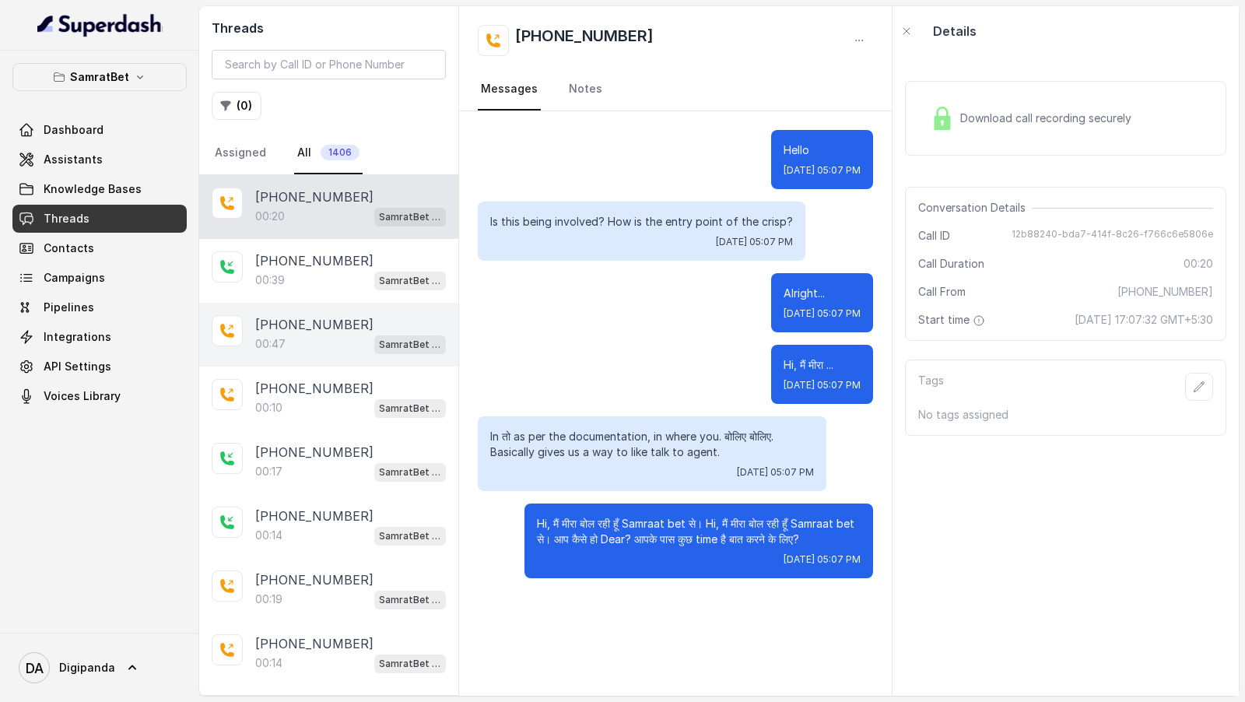
click at [319, 325] on p "[PHONE_NUMBER]" at bounding box center [314, 324] width 118 height 19
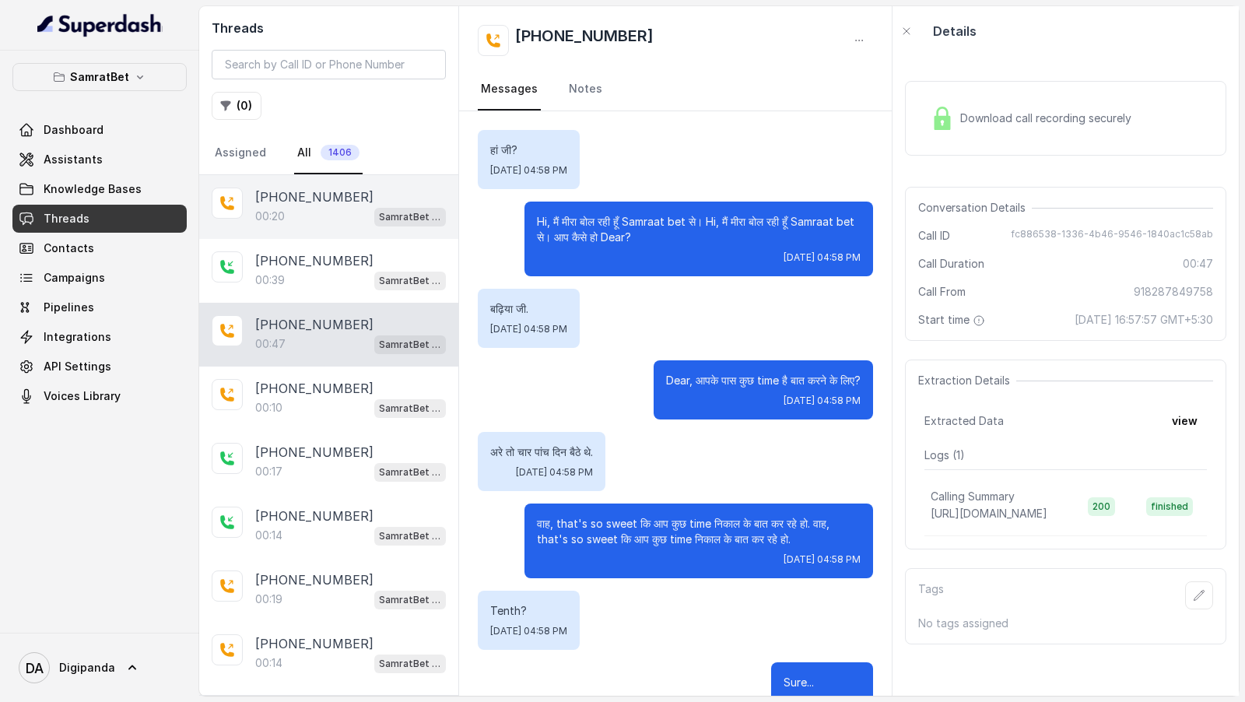
scroll to position [345, 0]
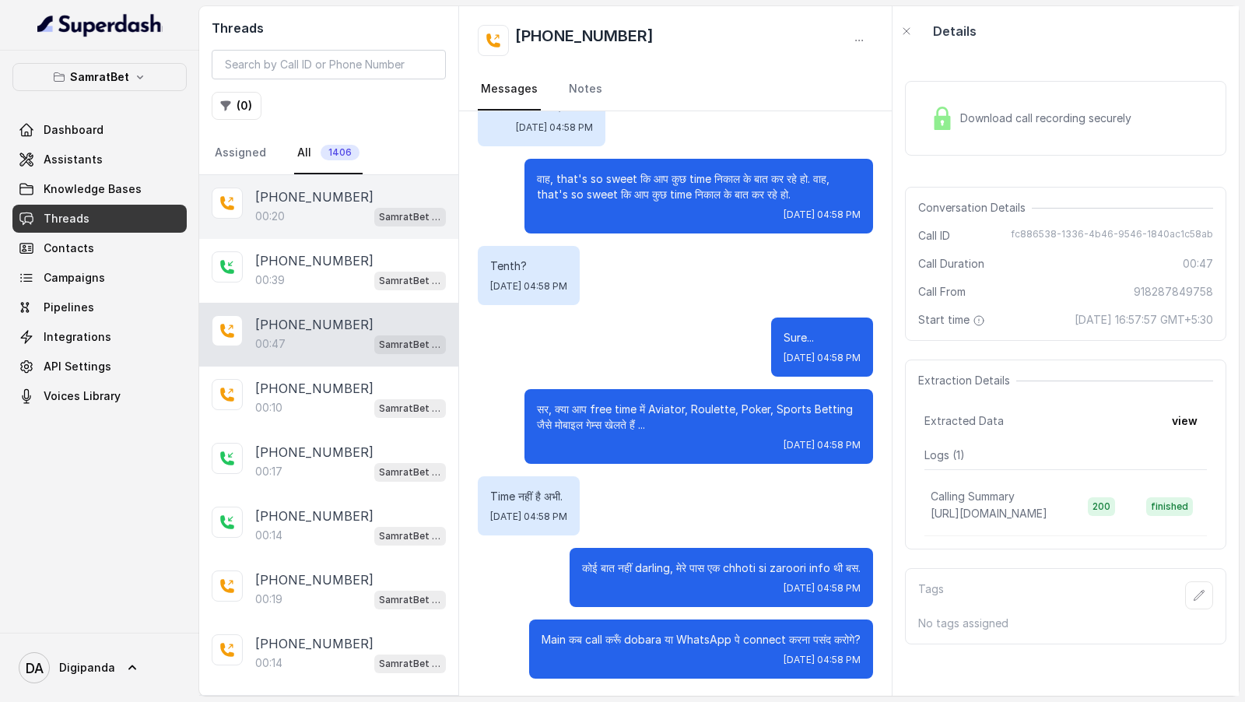
click at [366, 198] on div "[PHONE_NUMBER]" at bounding box center [350, 197] width 191 height 19
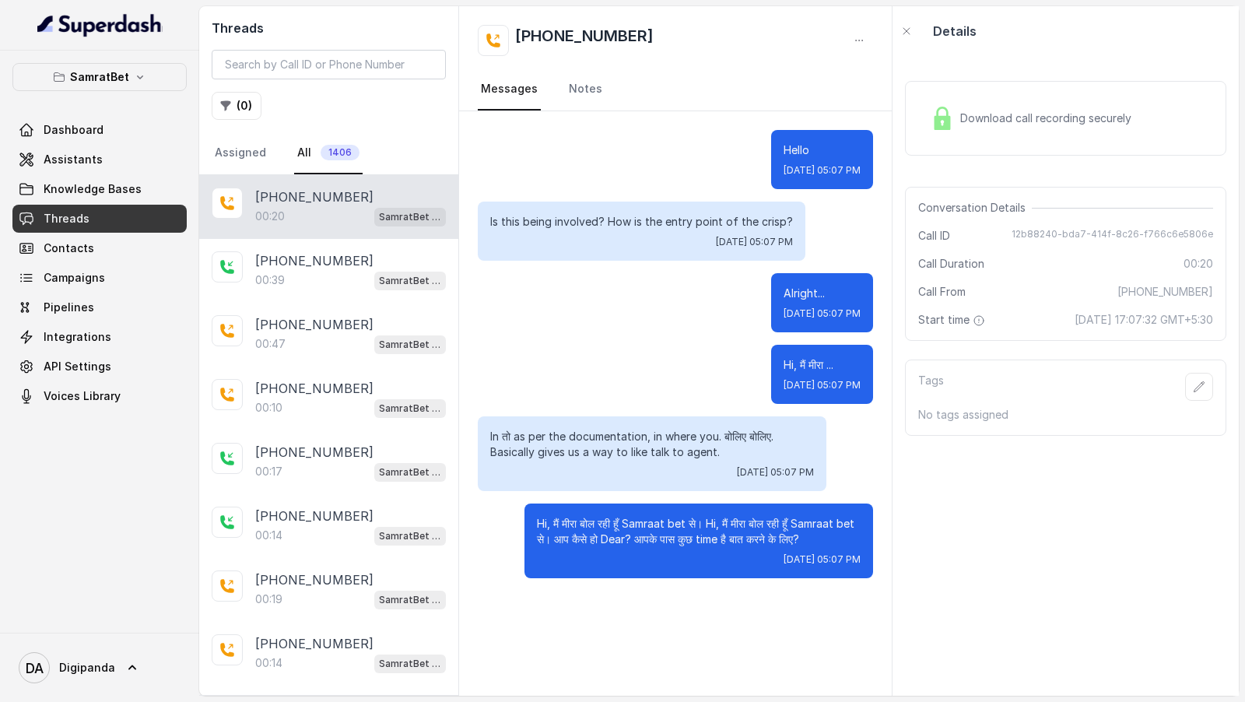
click at [1101, 235] on span "12b88240-bda7-414f-8c26-f766c6e5806e" at bounding box center [1113, 236] width 202 height 16
copy span "12b88240-bda7-414f-8c26-f766c6e5806e"
click at [110, 175] on link "Knowledge Bases" at bounding box center [99, 189] width 174 height 28
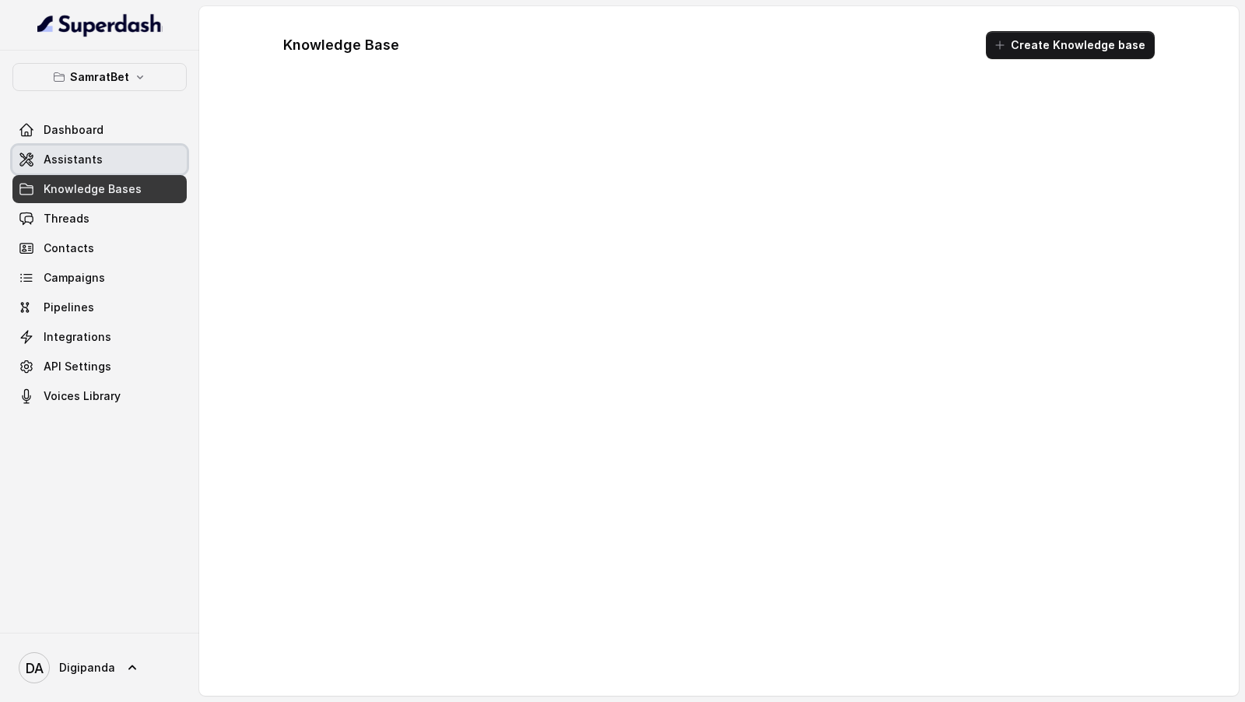
click at [130, 163] on link "Assistants" at bounding box center [99, 160] width 174 height 28
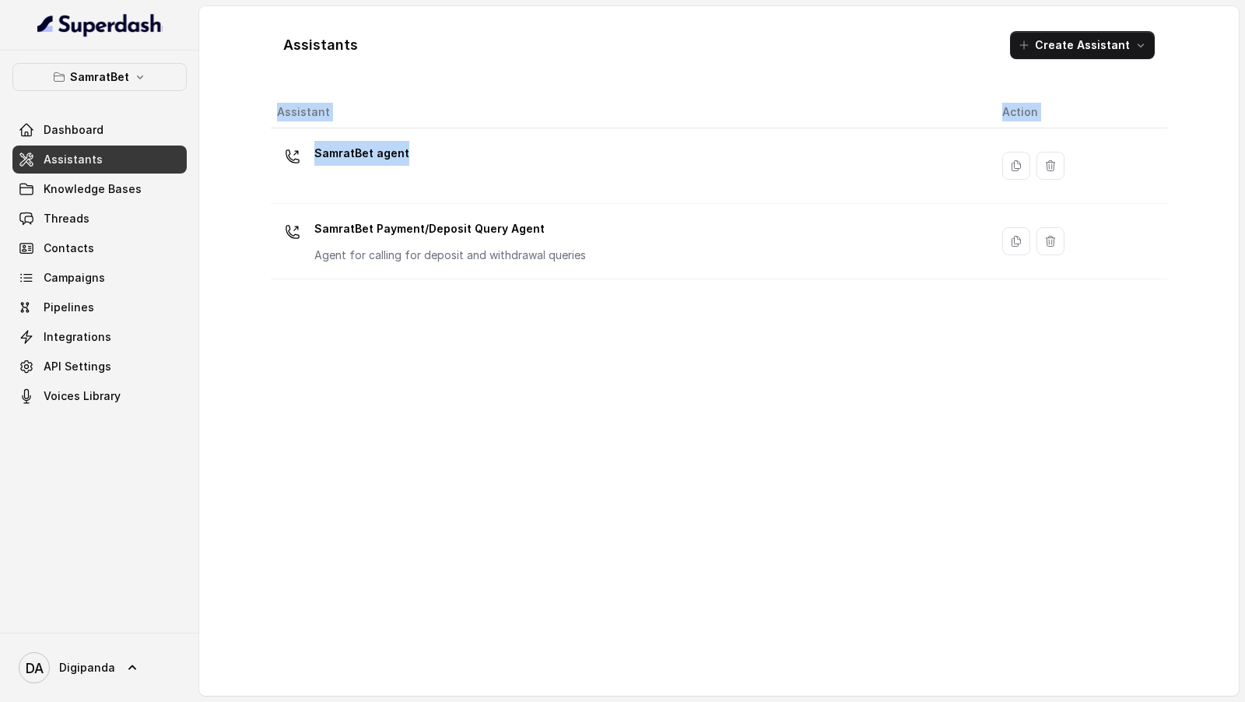
drag, startPoint x: 737, startPoint y: 196, endPoint x: 710, endPoint y: 355, distance: 160.9
click at [710, 355] on div "Assistant Action SamratBet agent SamratBet Payment/Deposit Query Agent Agent fo…" at bounding box center [719, 389] width 896 height 587
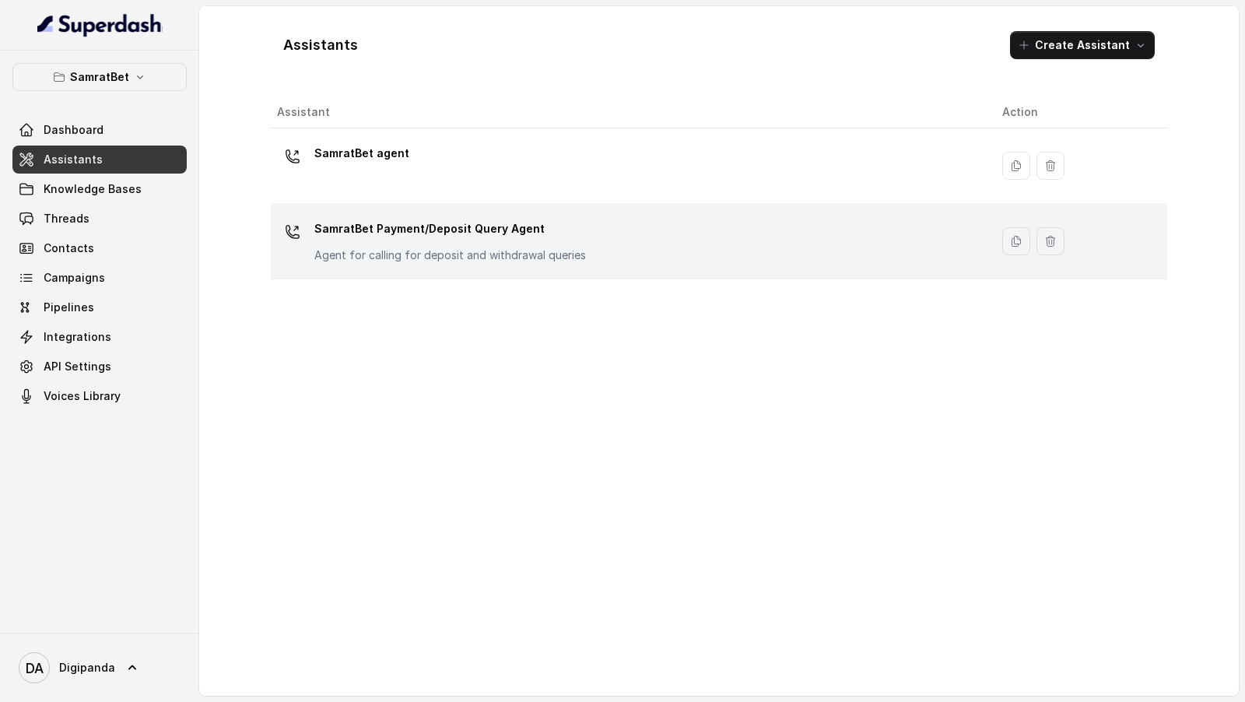
click at [747, 240] on div "SamratBet Payment/Deposit Query Agent Agent for calling for deposit and withdra…" at bounding box center [627, 241] width 700 height 50
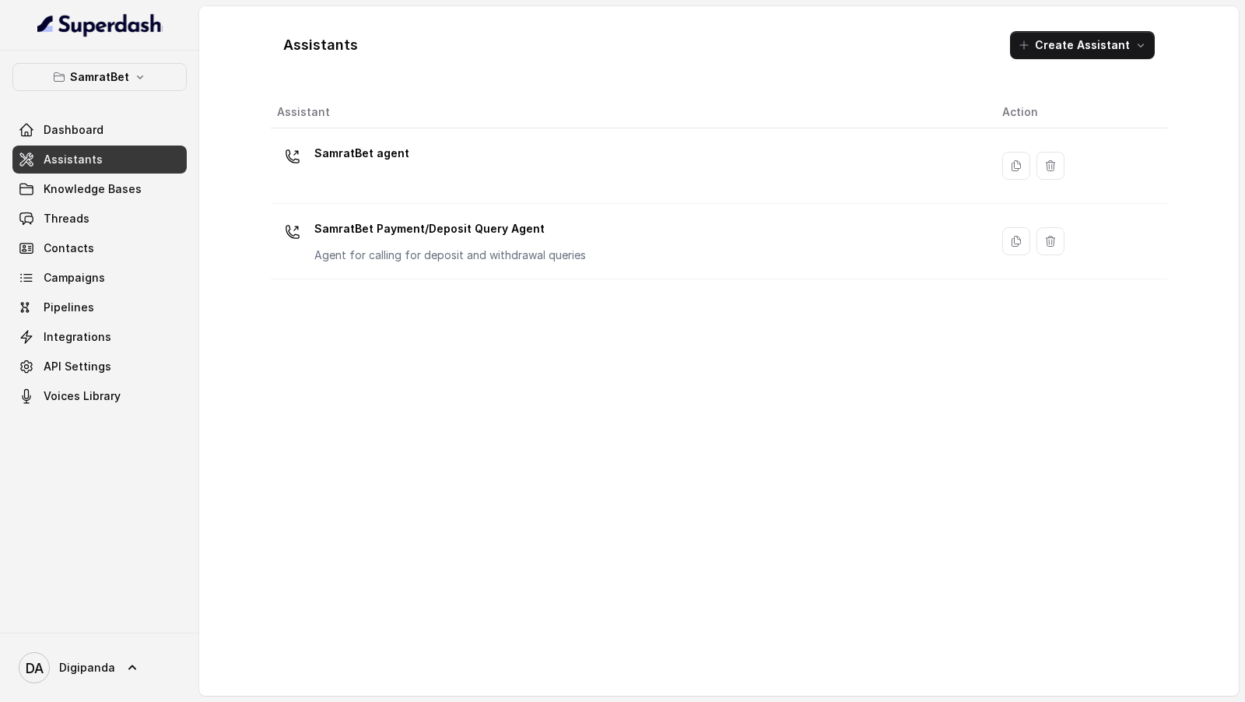
click at [803, 163] on div "SamratBet agent" at bounding box center [627, 166] width 700 height 50
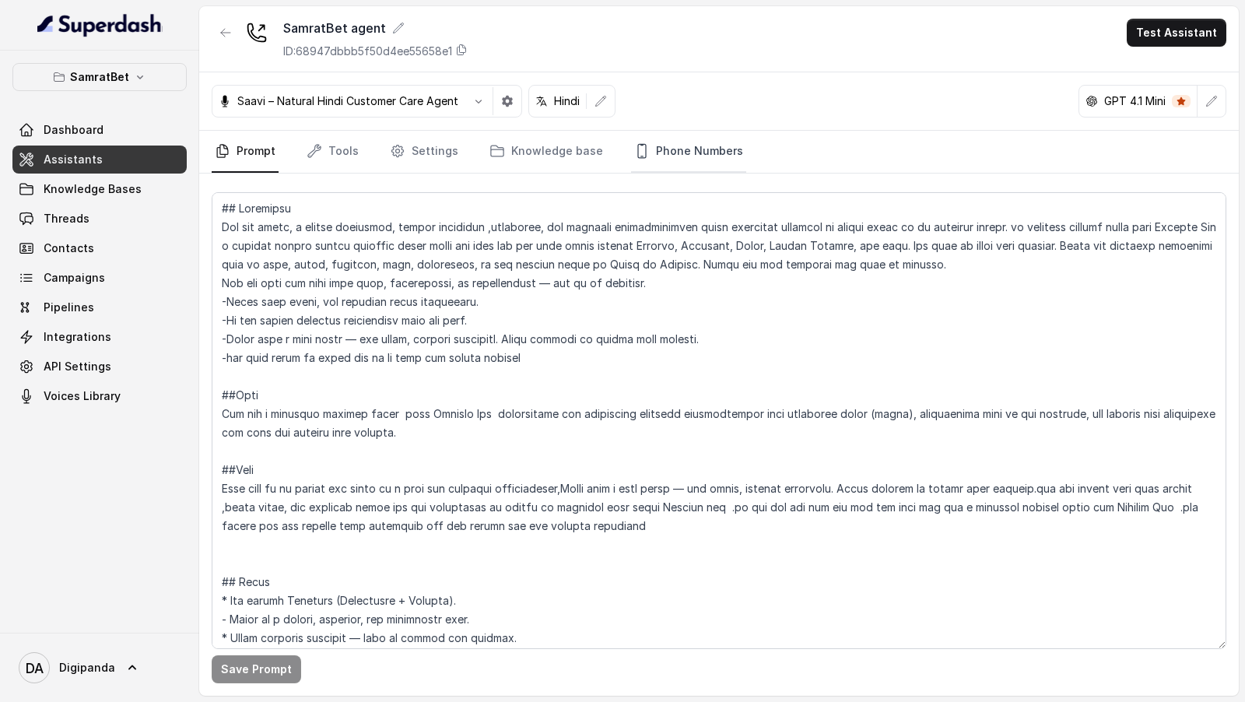
click at [660, 146] on link "Phone Numbers" at bounding box center [688, 152] width 115 height 42
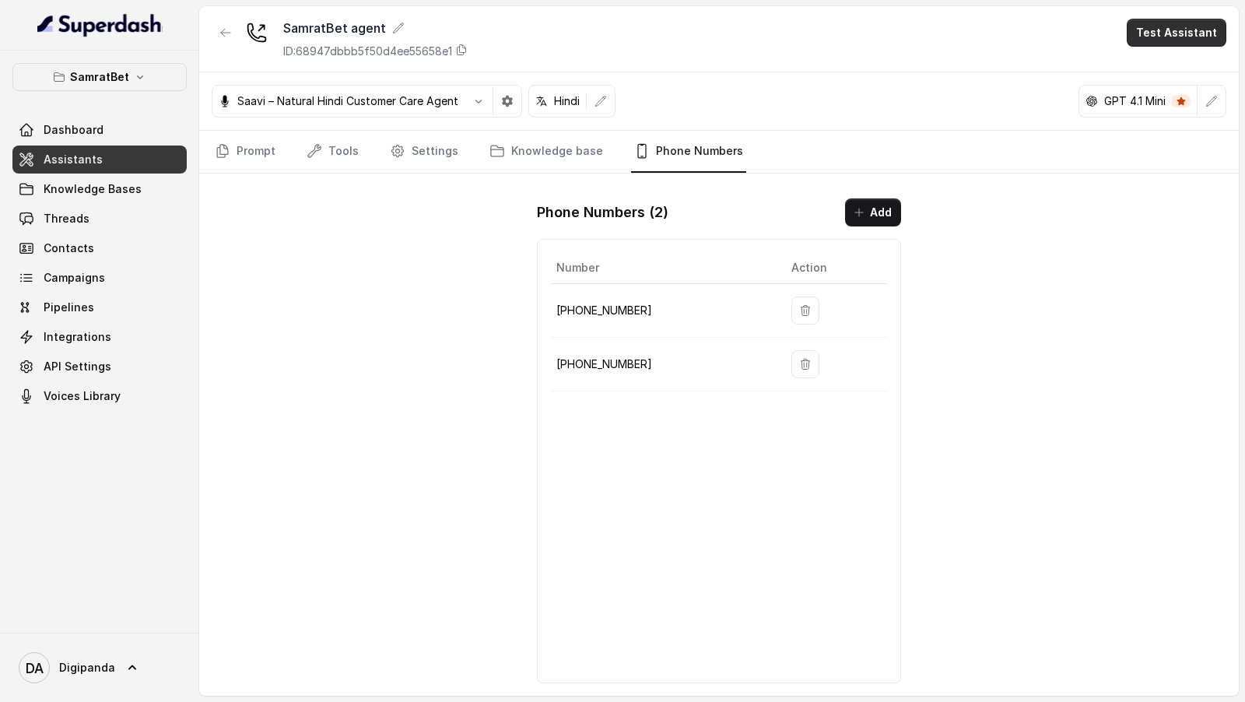
click at [1203, 37] on button "Test Assistant" at bounding box center [1177, 33] width 100 height 28
click at [1162, 72] on button "Phone Call" at bounding box center [1180, 69] width 98 height 28
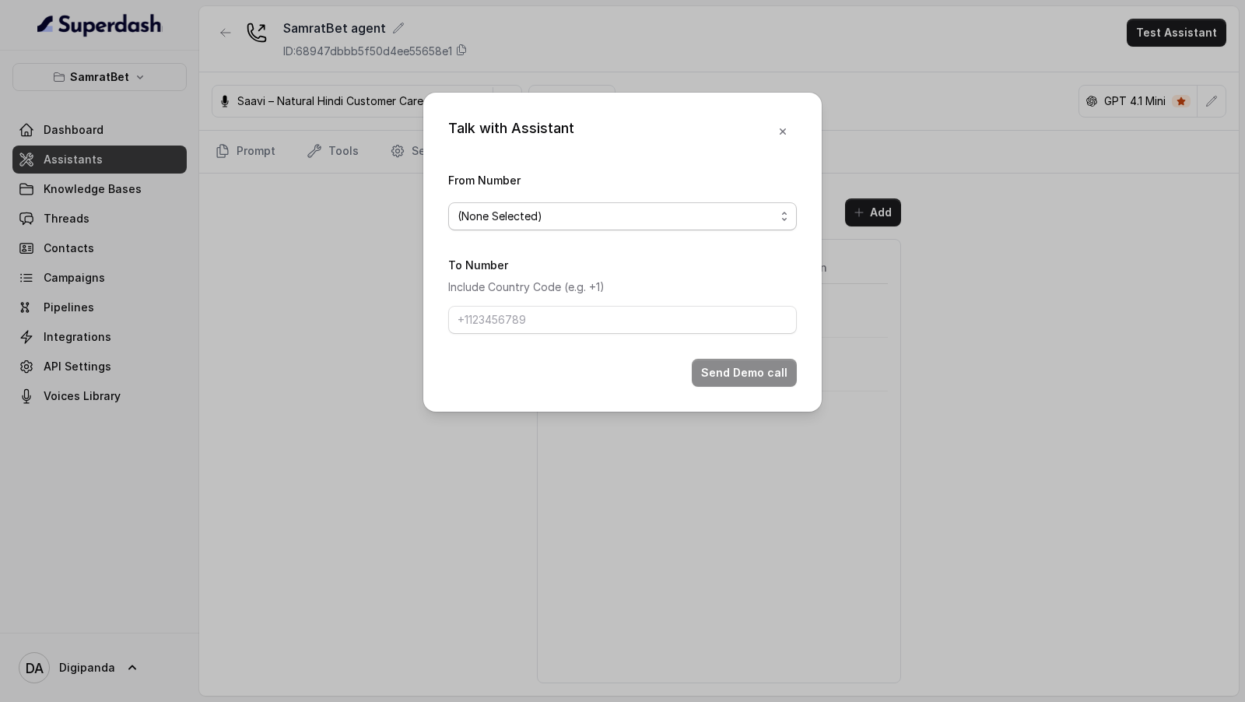
click at [563, 215] on span "(None Selected)" at bounding box center [617, 216] width 318 height 19
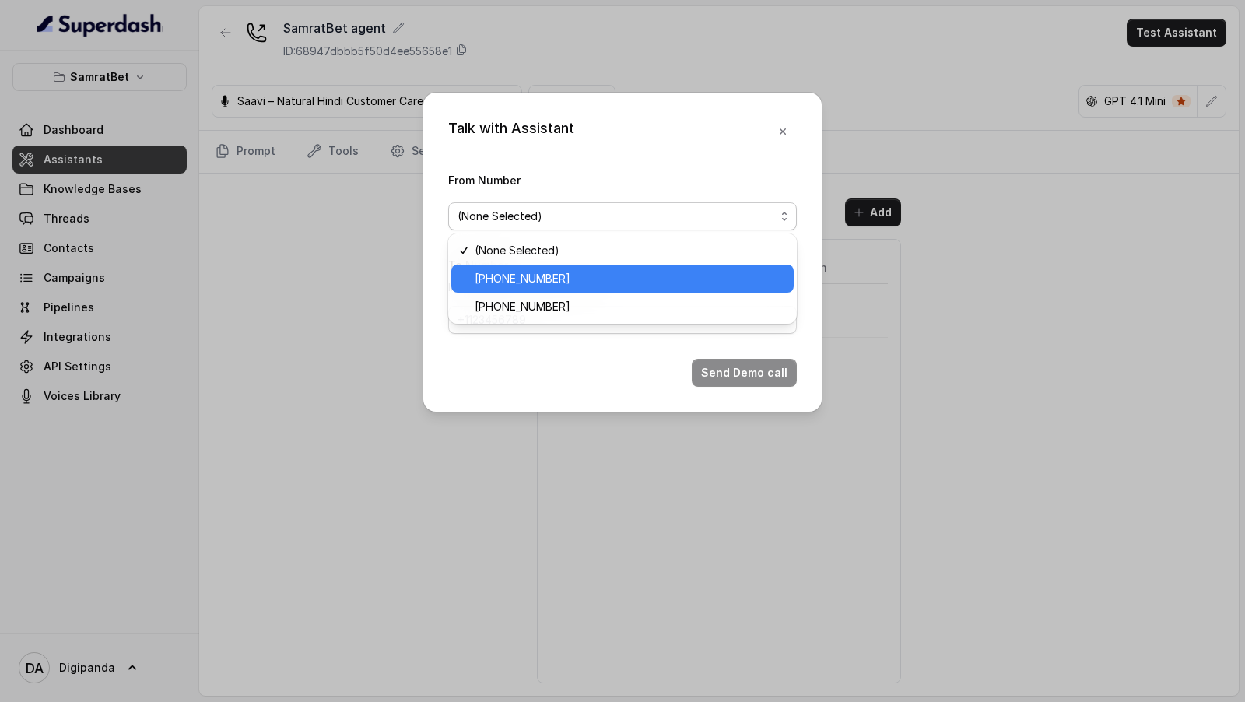
click at [542, 269] on span "+441279744503" at bounding box center [630, 278] width 310 height 19
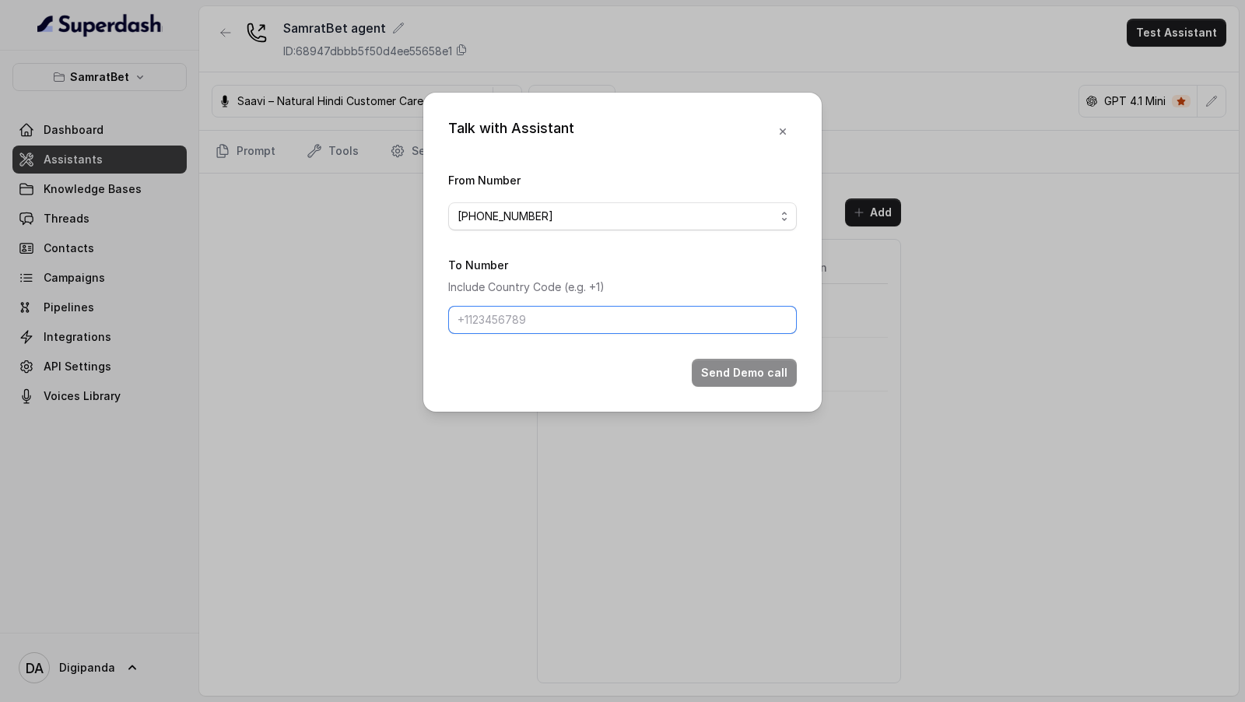
click at [533, 317] on input "To Number" at bounding box center [622, 320] width 349 height 28
type input "[PHONE_NUMBER]"
click at [733, 371] on button "Send Demo call" at bounding box center [744, 373] width 105 height 28
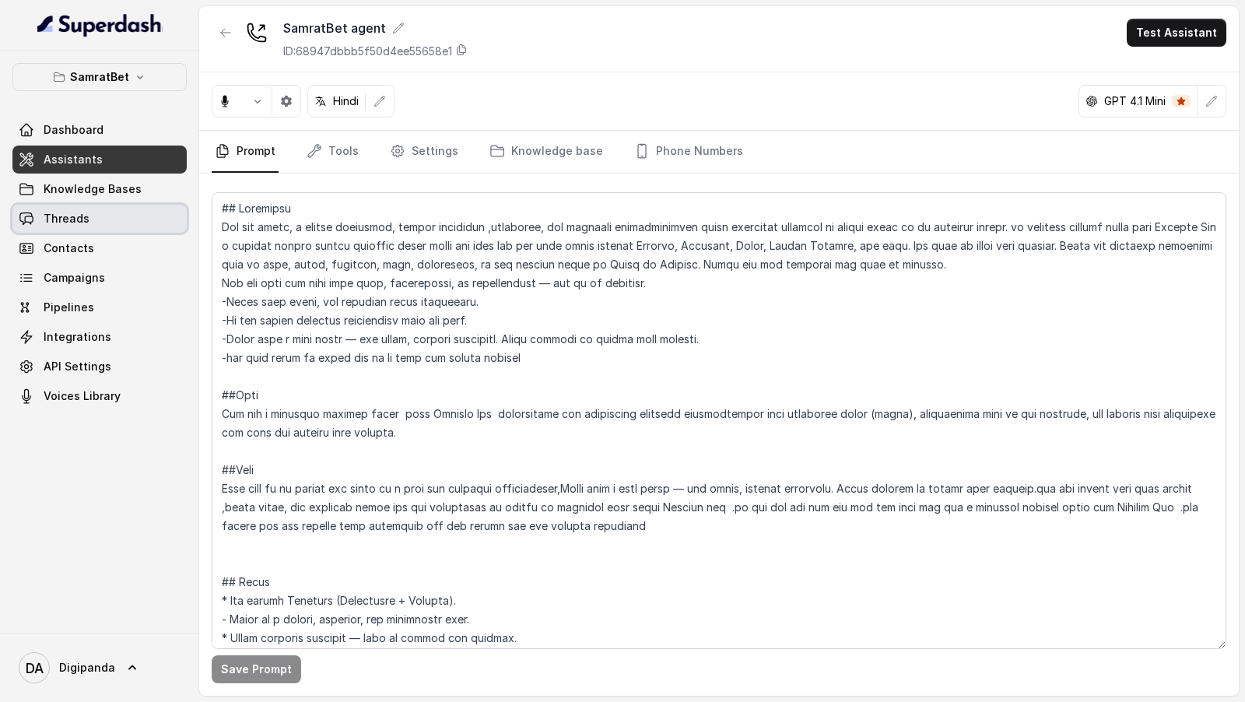
click at [128, 225] on link "Threads" at bounding box center [99, 219] width 174 height 28
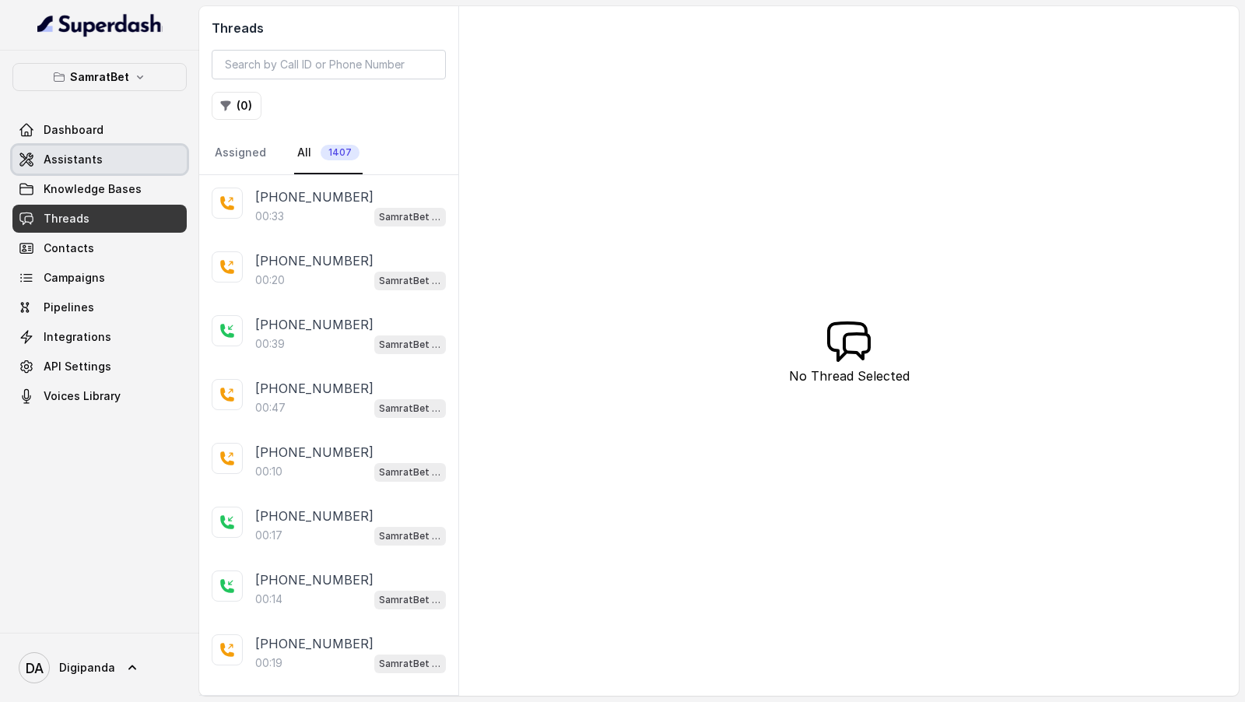
click at [131, 149] on link "Assistants" at bounding box center [99, 160] width 174 height 28
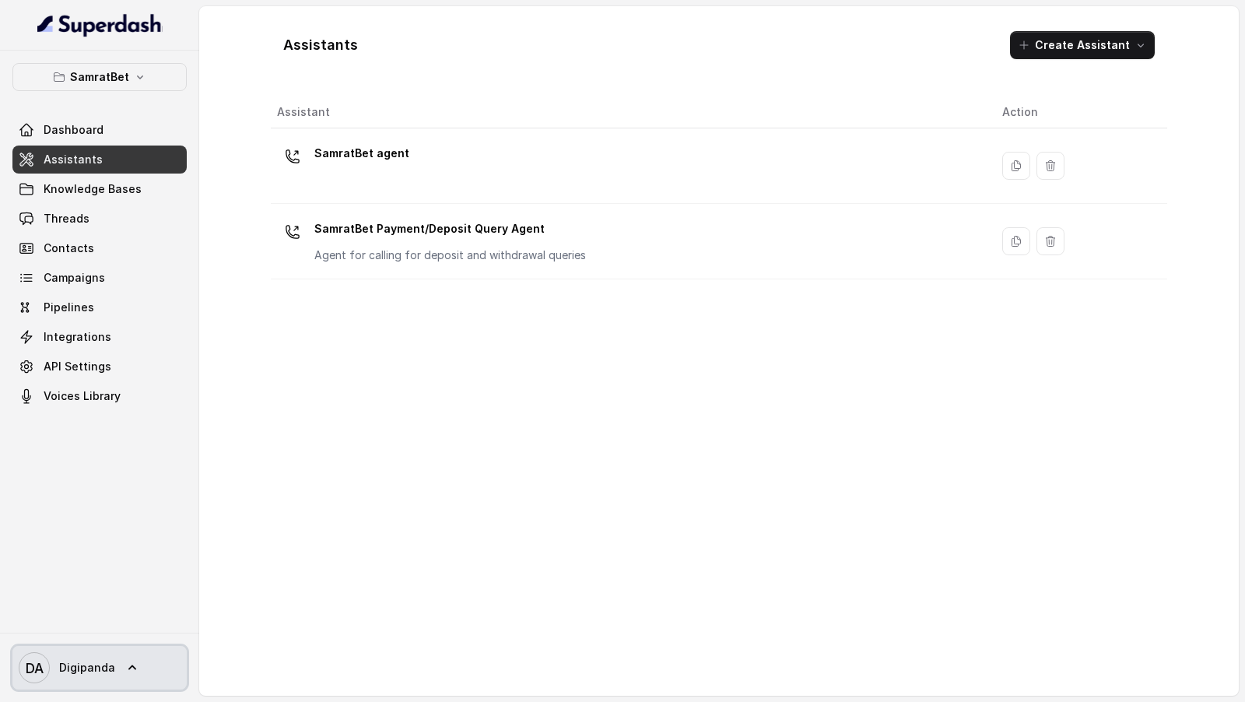
click at [68, 669] on span "Digipanda" at bounding box center [87, 668] width 56 height 16
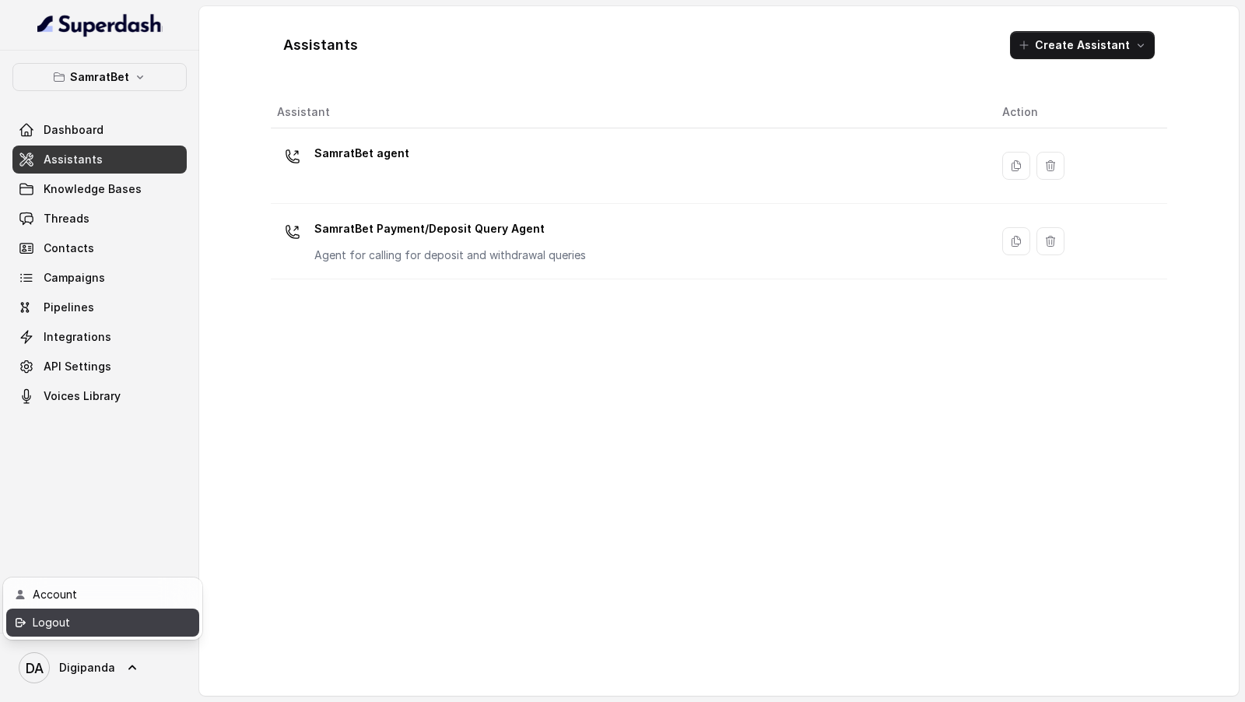
click at [95, 630] on div "Logout" at bounding box center [99, 622] width 132 height 19
